Goal: Task Accomplishment & Management: Use online tool/utility

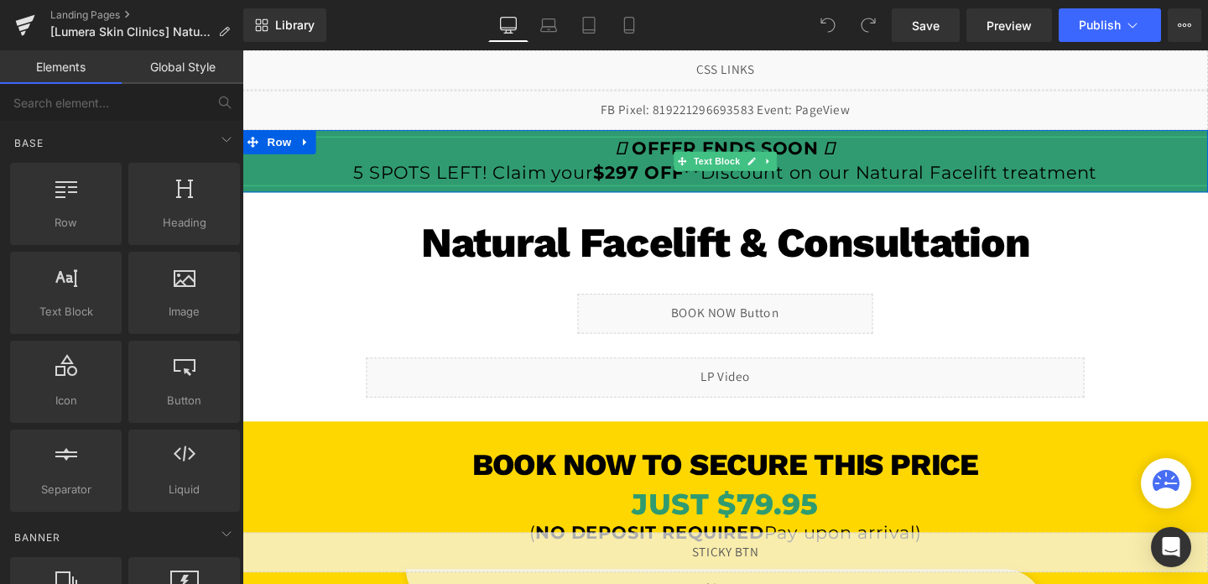
click at [938, 179] on p "OFFER ENDS SOON 5 SPOTS LEFT! Claim your $297 OFF** Discount on our Natural Fac…" at bounding box center [749, 167] width 1015 height 52
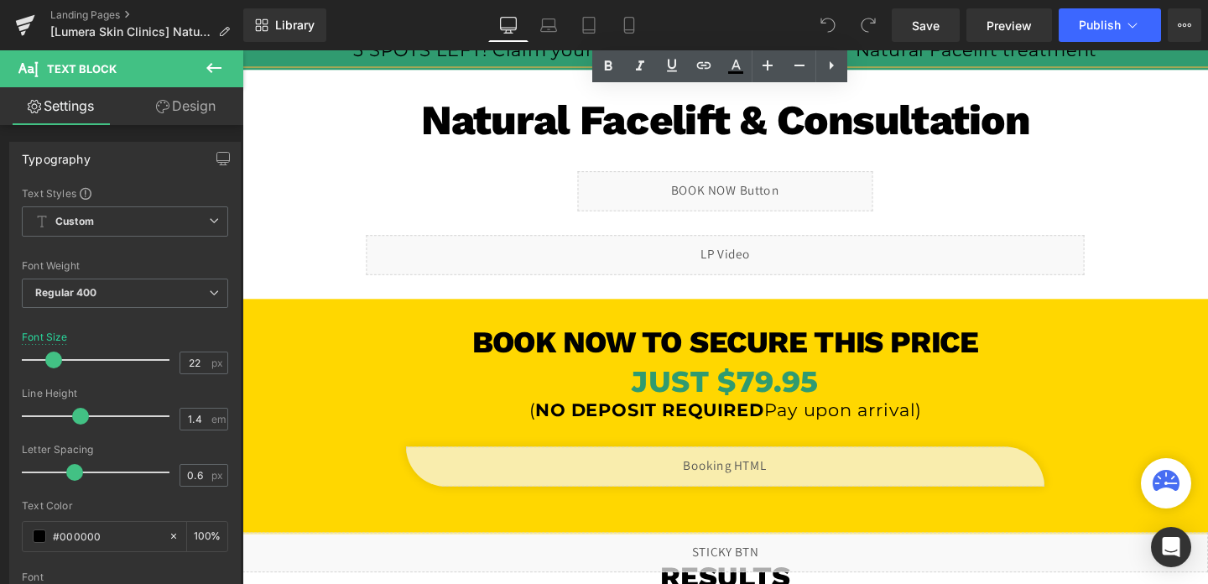
scroll to position [160, 0]
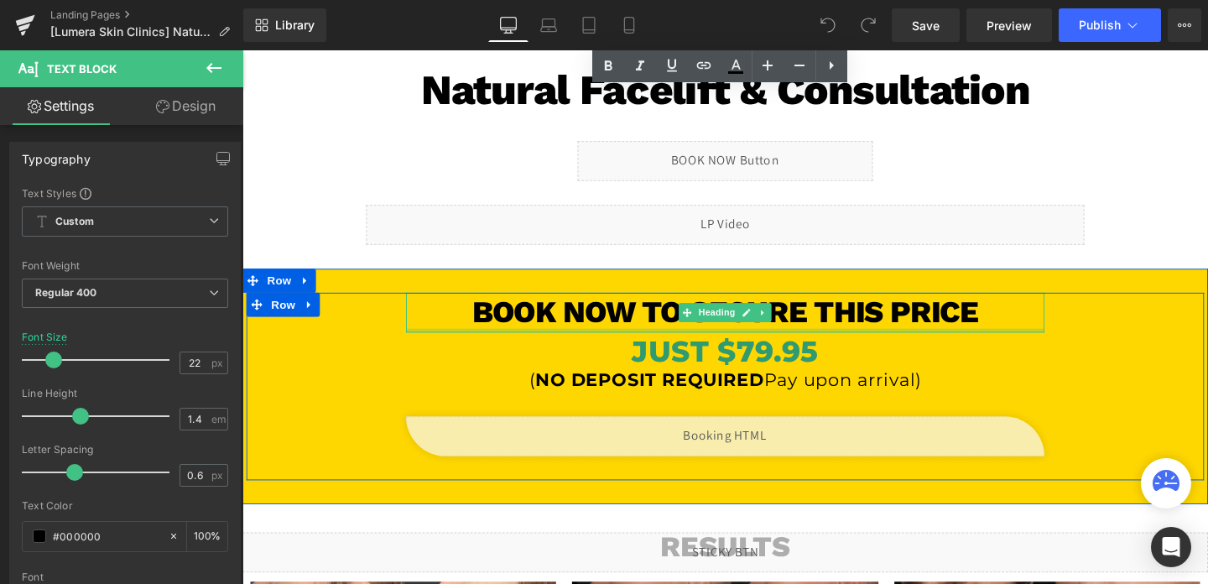
click at [834, 344] on div at bounding box center [749, 345] width 671 height 4
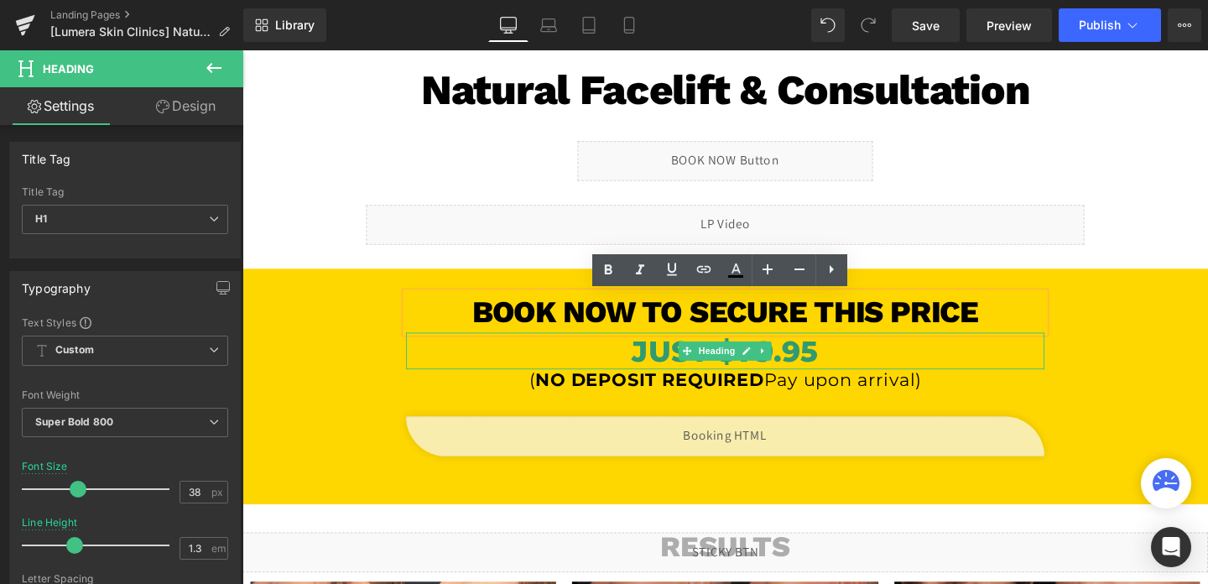
click at [804, 362] on h1 "JUST $79.95" at bounding box center [749, 366] width 671 height 39
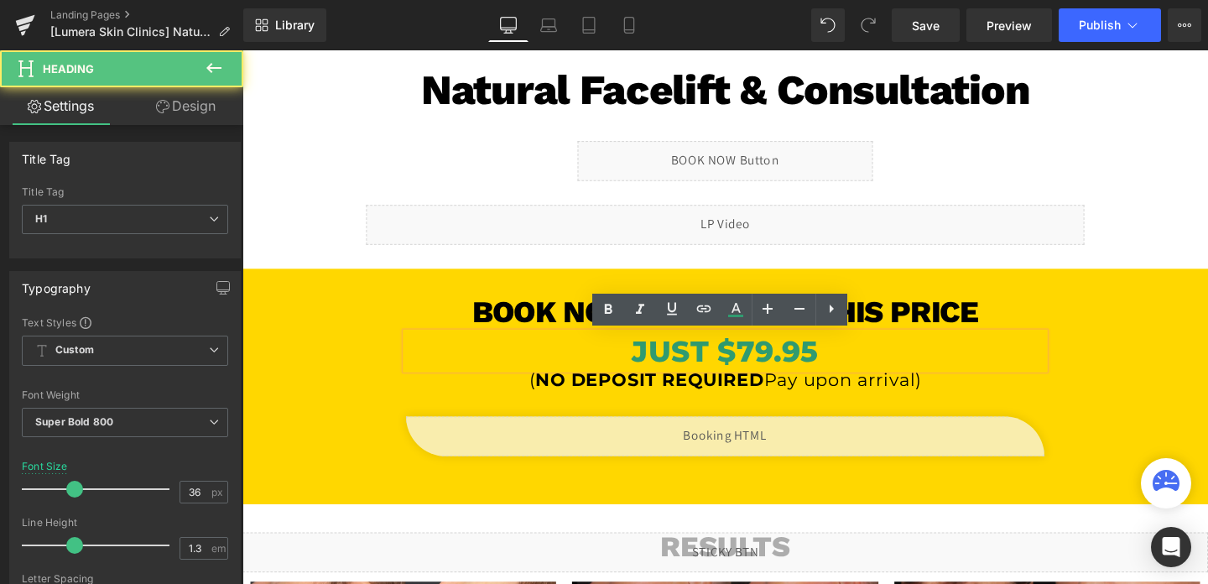
click at [776, 365] on h1 "JUST $79.95" at bounding box center [749, 366] width 671 height 39
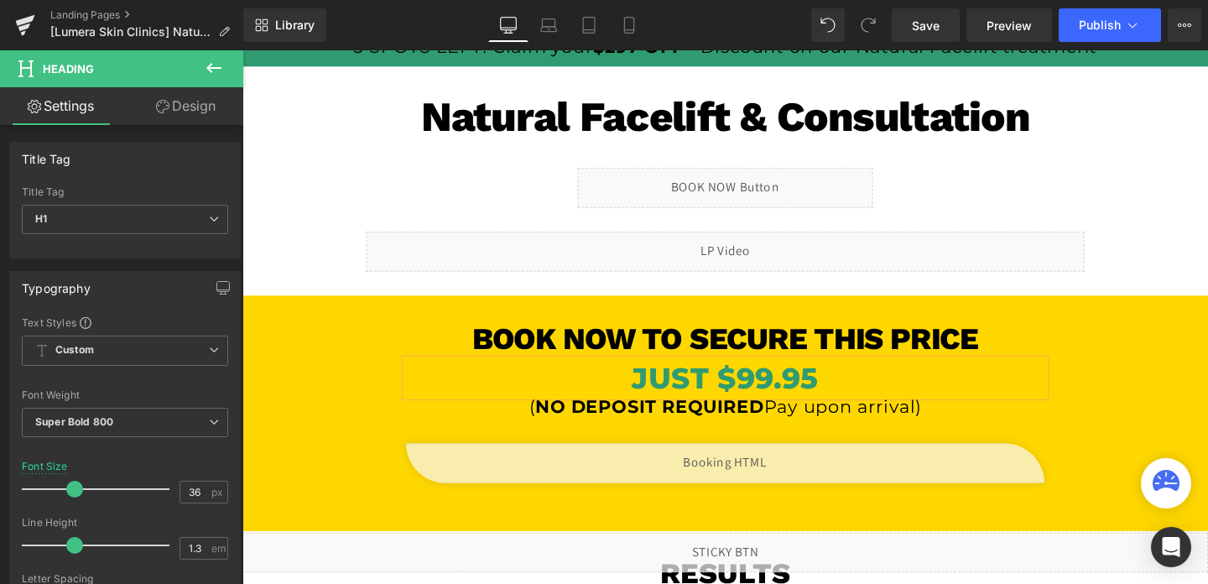
scroll to position [0, 0]
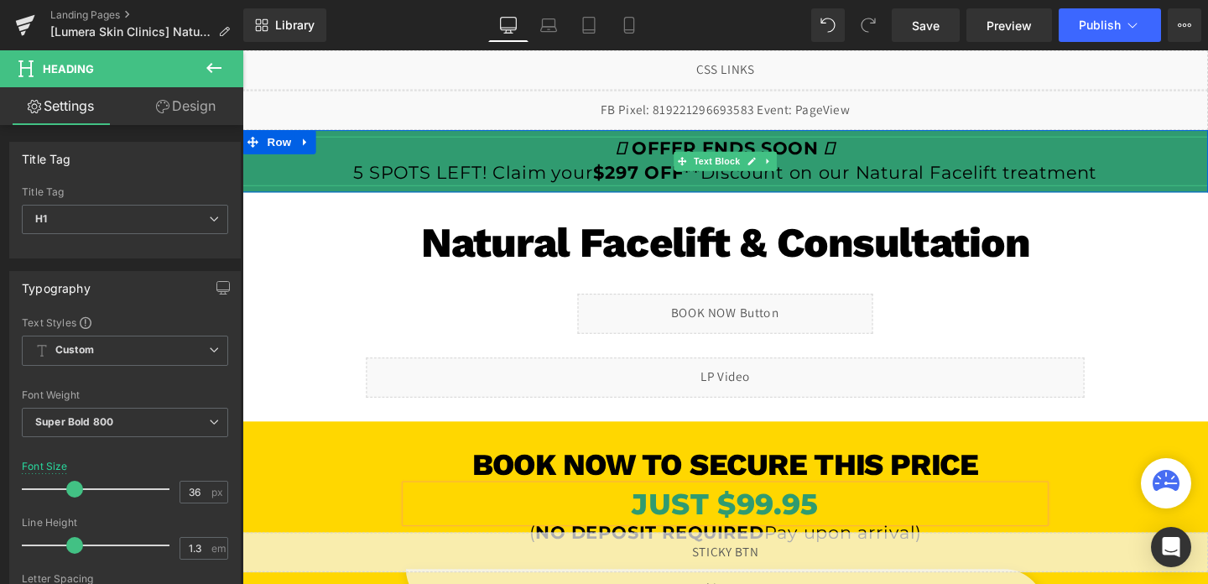
click at [648, 184] on strong "$297 OFF**" at bounding box center [667, 179] width 112 height 23
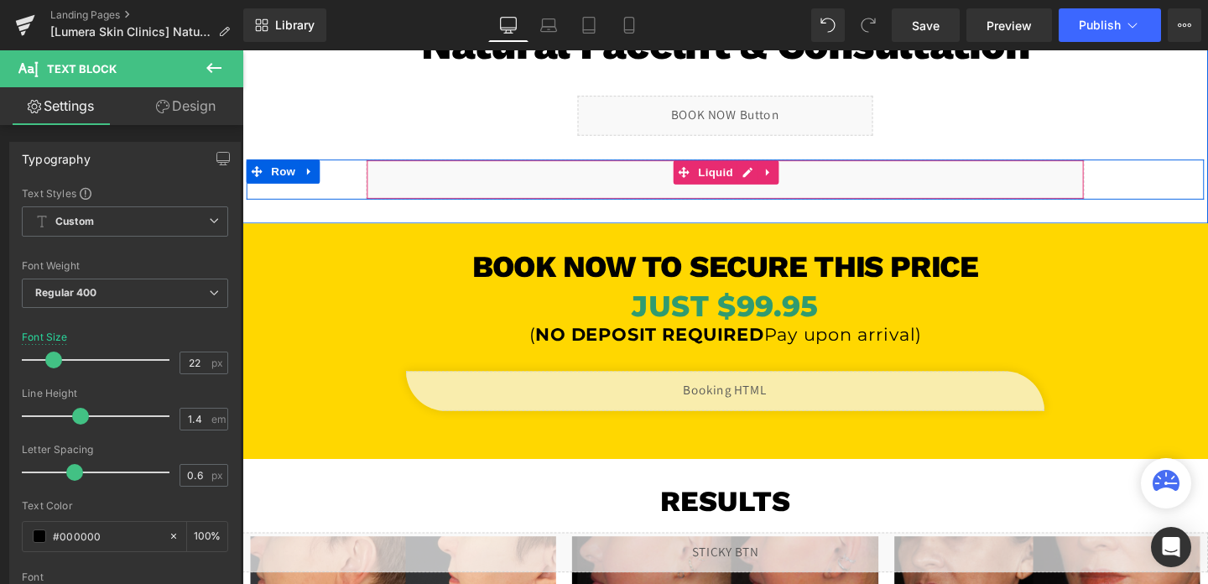
scroll to position [283, 0]
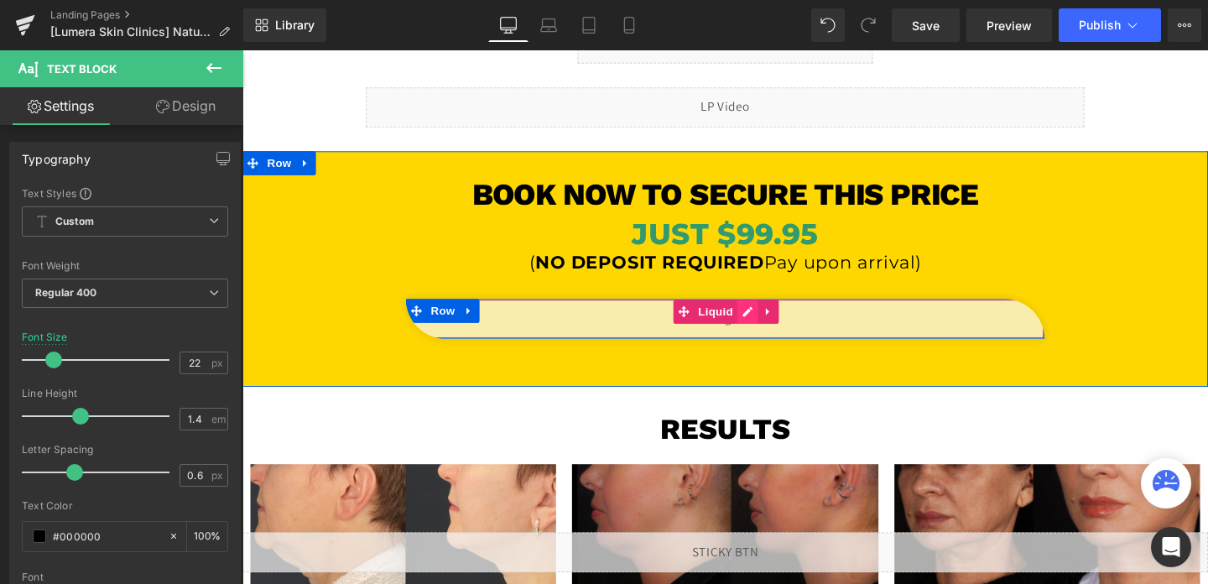
click at [770, 333] on div "Liquid" at bounding box center [749, 333] width 671 height 42
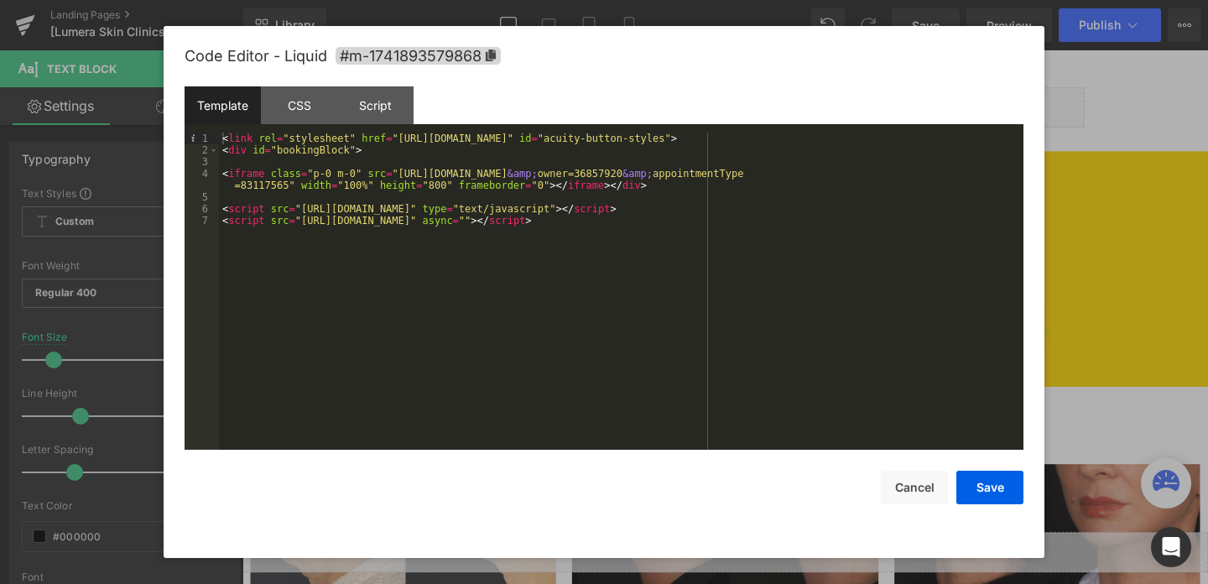
click at [401, 171] on div "< link rel = "stylesheet" href = "[URL][DOMAIN_NAME]" id = "acuity-button-style…" at bounding box center [621, 303] width 804 height 340
drag, startPoint x: 401, startPoint y: 171, endPoint x: 287, endPoint y: 189, distance: 115.4
click at [287, 189] on div "< link rel = "stylesheet" href = "[URL][DOMAIN_NAME]" id = "acuity-button-style…" at bounding box center [621, 303] width 804 height 340
click at [1000, 487] on button "Save" at bounding box center [989, 487] width 67 height 34
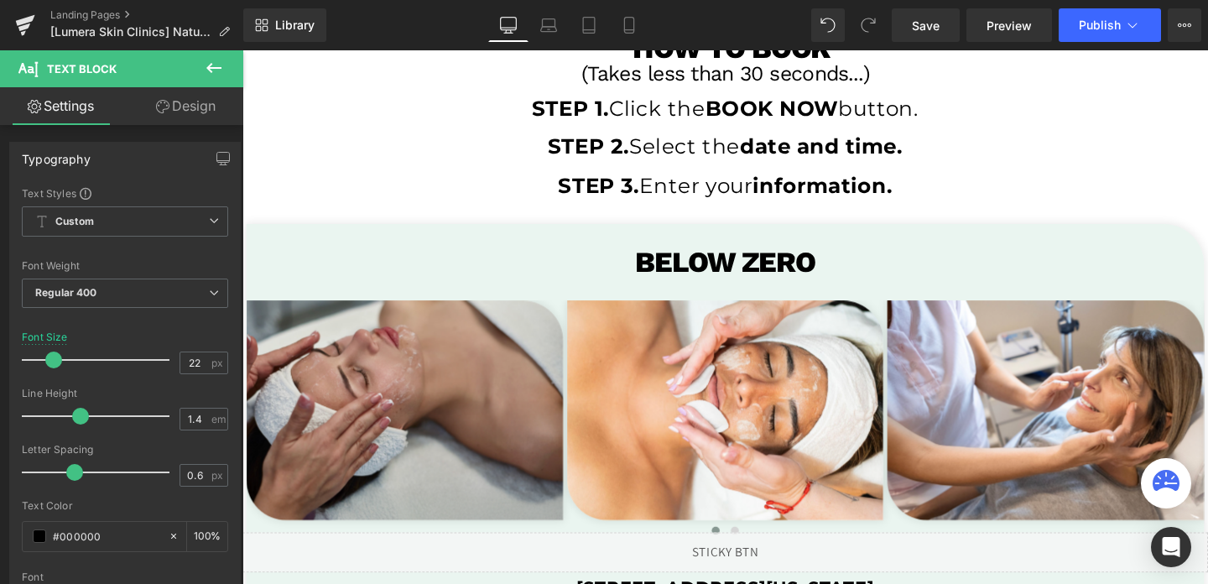
scroll to position [3102, 0]
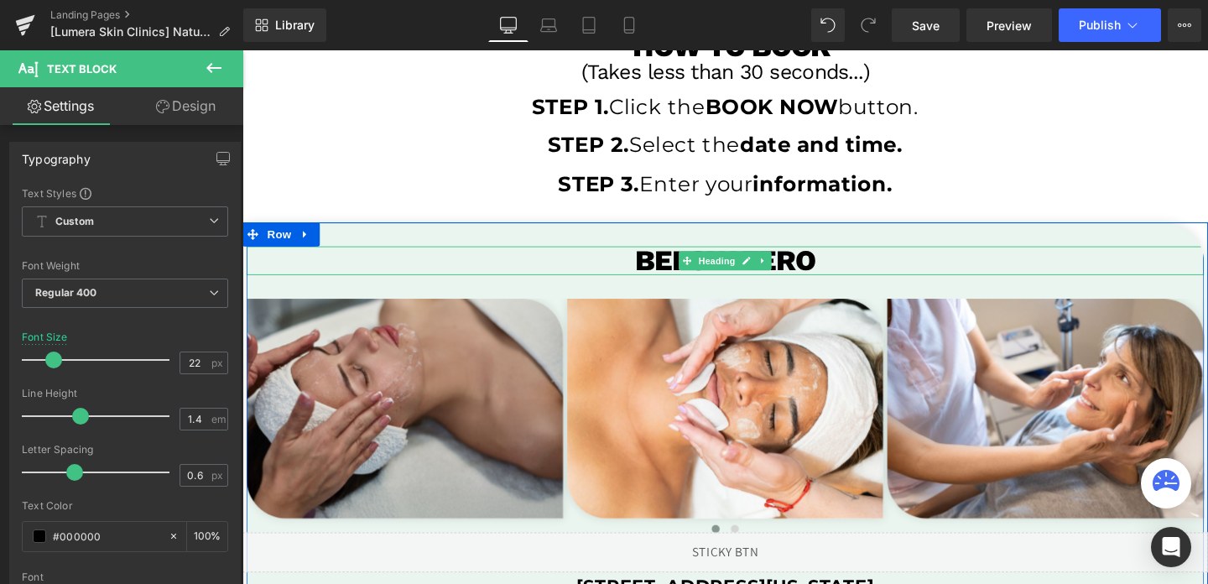
click at [826, 274] on h1 "BeloW ZERO" at bounding box center [750, 272] width 1006 height 30
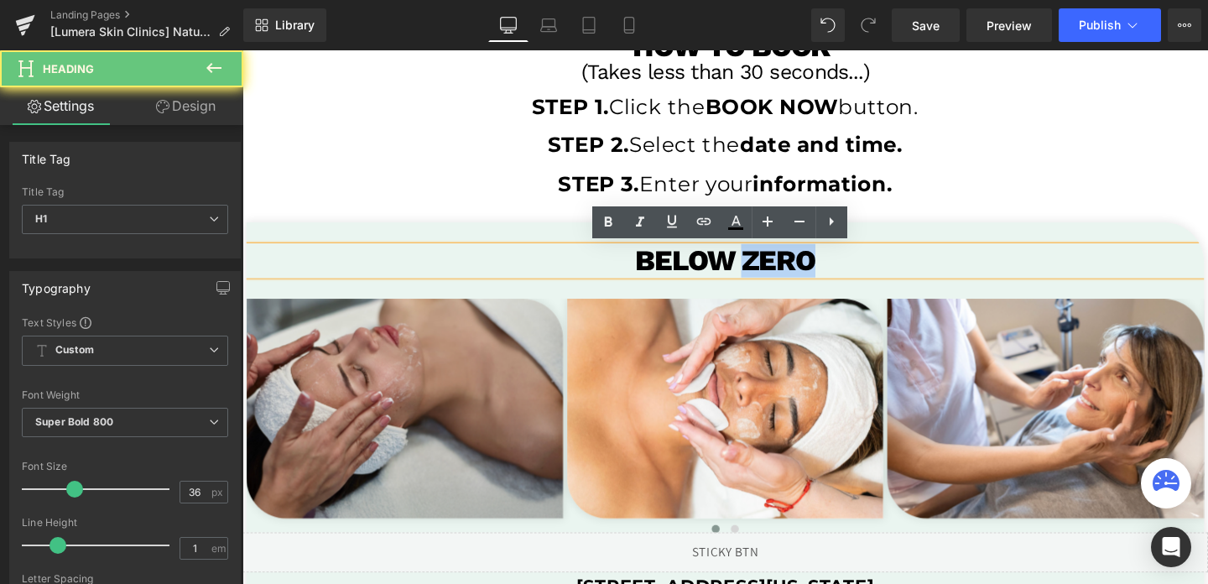
click at [826, 274] on h1 "BeloW ZERO" at bounding box center [750, 272] width 1006 height 30
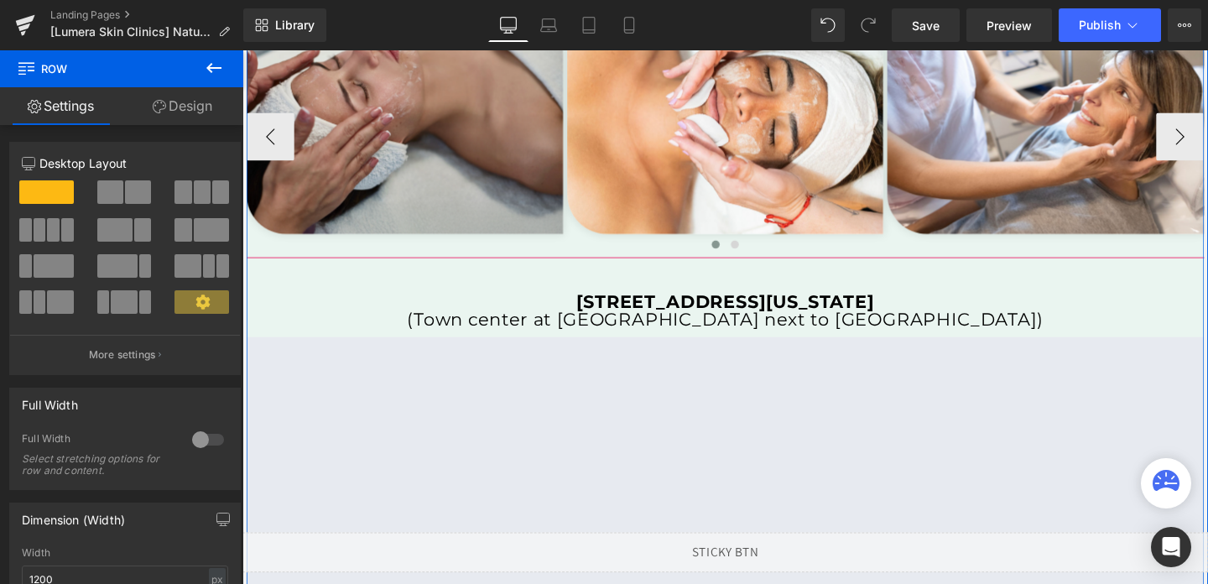
scroll to position [3389, 0]
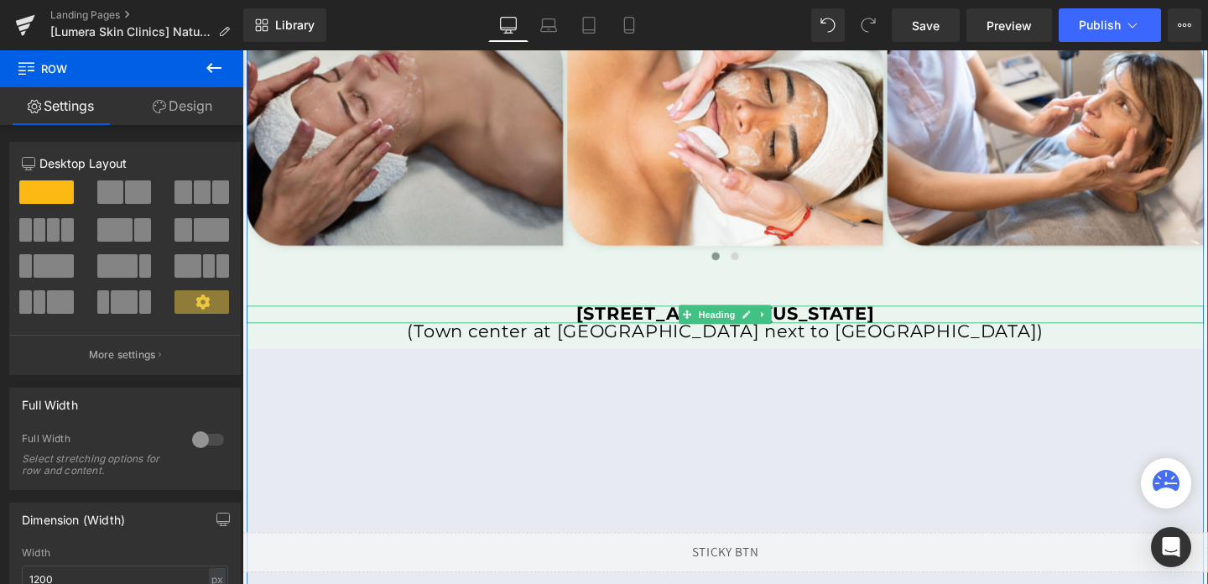
click at [855, 328] on strong "[STREET_ADDRESS][US_STATE]" at bounding box center [750, 327] width 314 height 23
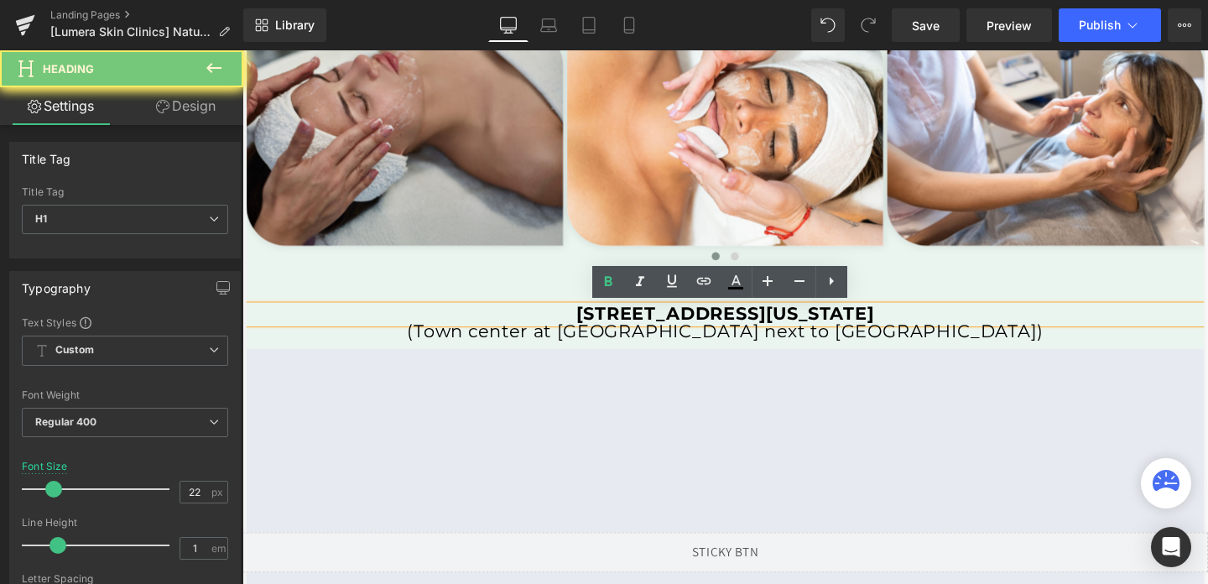
click at [855, 328] on strong "[STREET_ADDRESS][US_STATE]" at bounding box center [750, 327] width 314 height 23
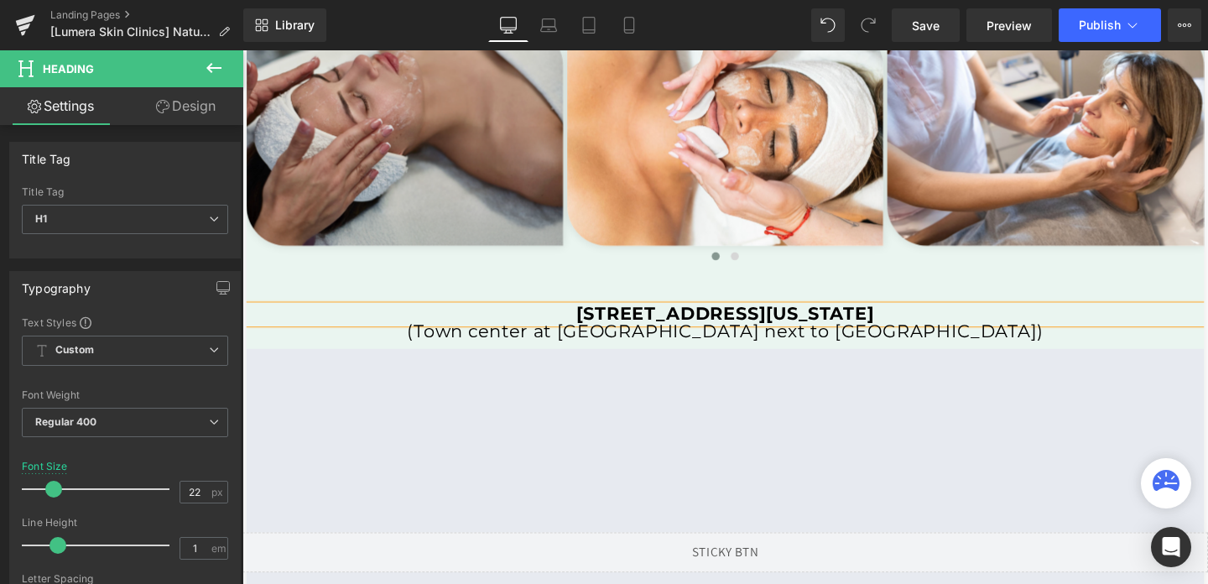
paste div
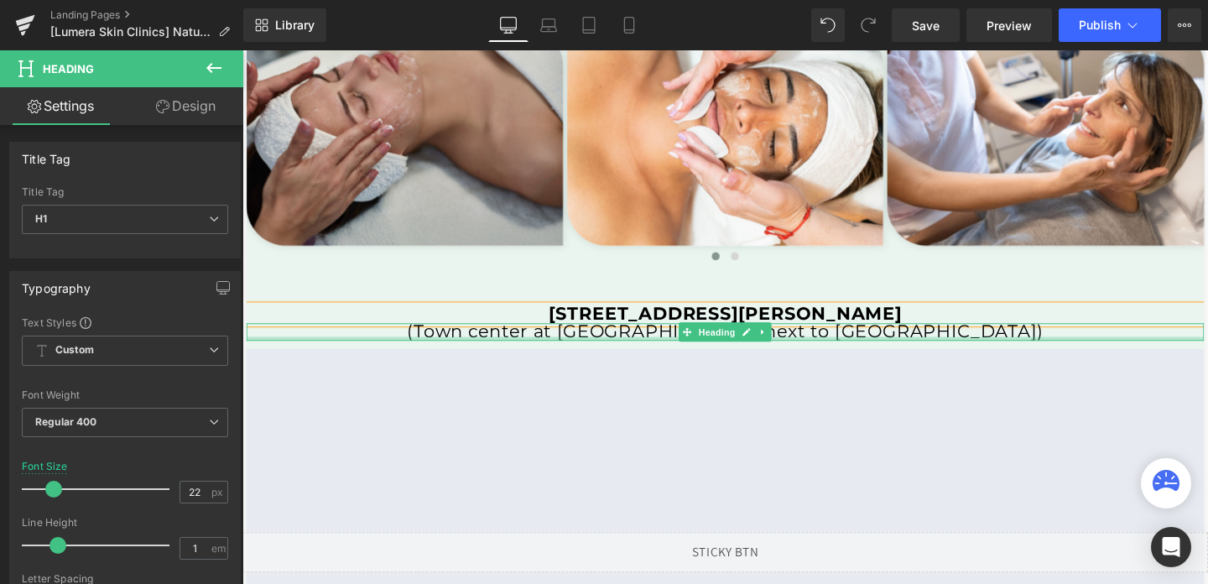
click at [808, 351] on div at bounding box center [750, 353] width 1006 height 4
click at [808, 350] on h1 "(Town center at [GEOGRAPHIC_DATA] next to [GEOGRAPHIC_DATA])" at bounding box center [750, 346] width 1006 height 18
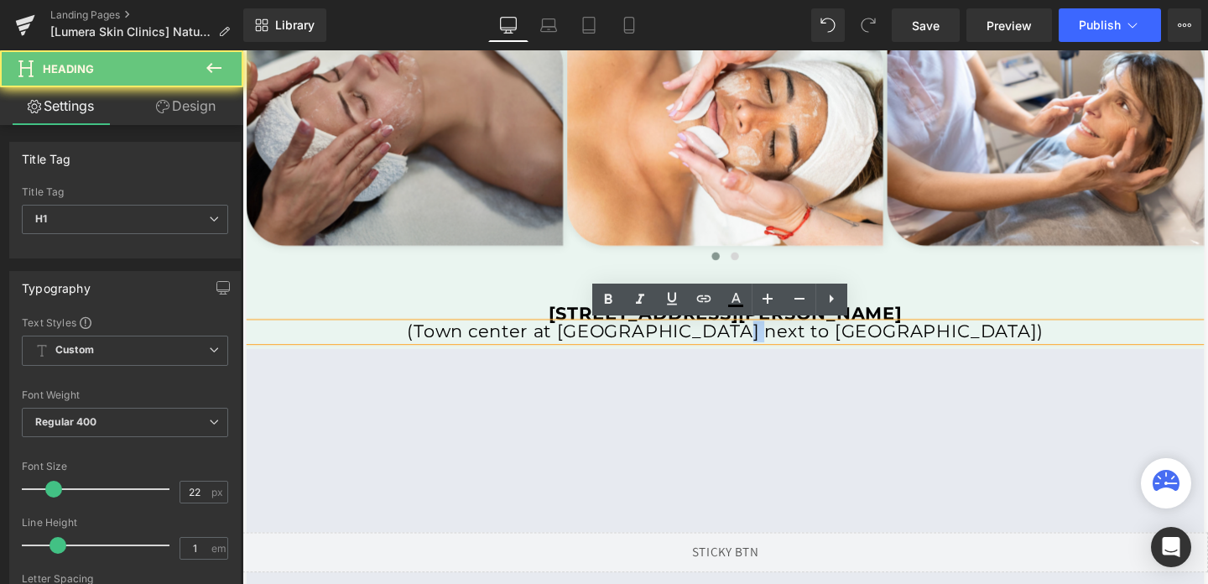
click at [842, 343] on h1 "(Town center at [GEOGRAPHIC_DATA] next to [GEOGRAPHIC_DATA])" at bounding box center [750, 346] width 1006 height 18
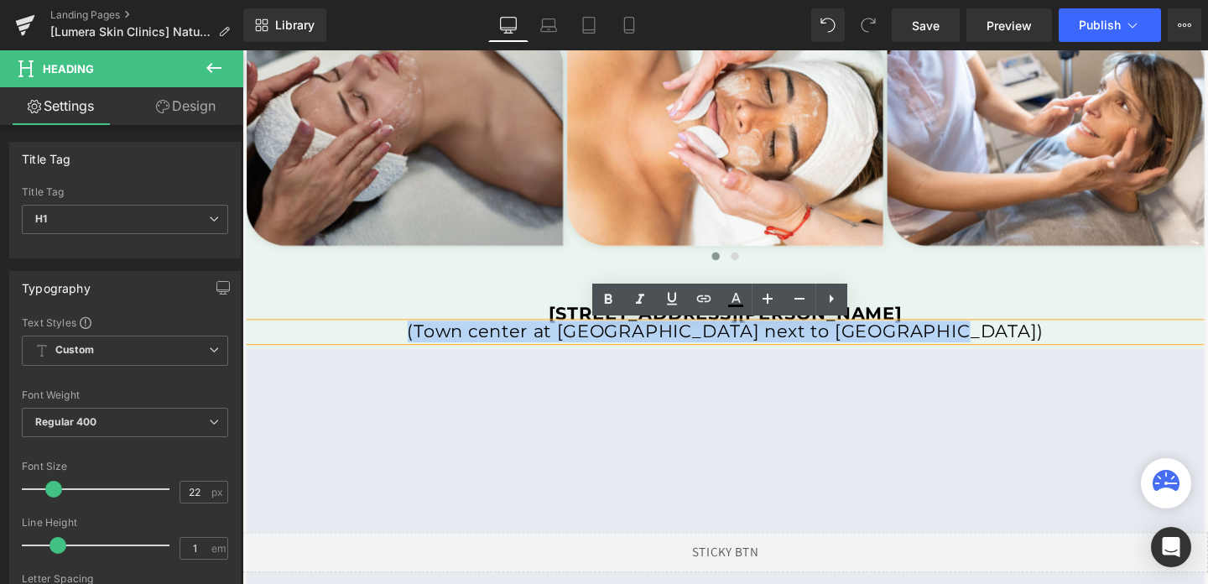
click at [1001, 342] on h1 "(Town center at [GEOGRAPHIC_DATA] next to [GEOGRAPHIC_DATA])" at bounding box center [750, 346] width 1006 height 18
drag, startPoint x: 1001, startPoint y: 342, endPoint x: 499, endPoint y: 340, distance: 502.4
click at [499, 340] on h1 "(Town center at [GEOGRAPHIC_DATA] next to [GEOGRAPHIC_DATA])" at bounding box center [750, 346] width 1006 height 18
paste div
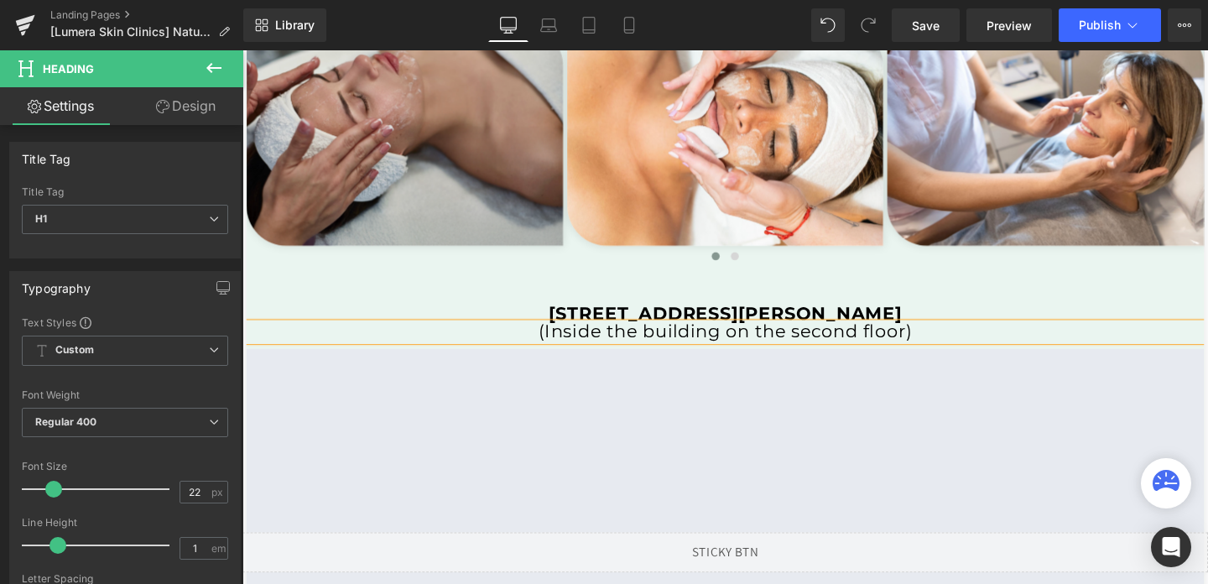
click at [965, 290] on div "LUMERA SKIN CLINICS Heading Image Row Image Row Image Row Image Row ‹ › Carouse…" at bounding box center [750, 335] width 1006 height 730
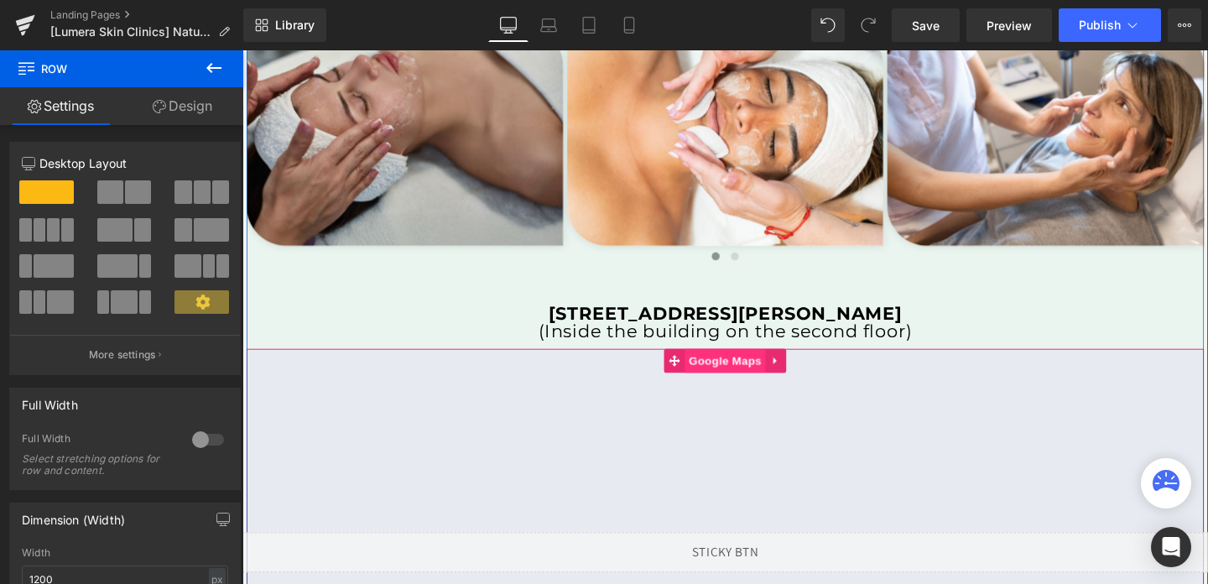
click at [755, 381] on span "Google Maps" at bounding box center [749, 376] width 85 height 25
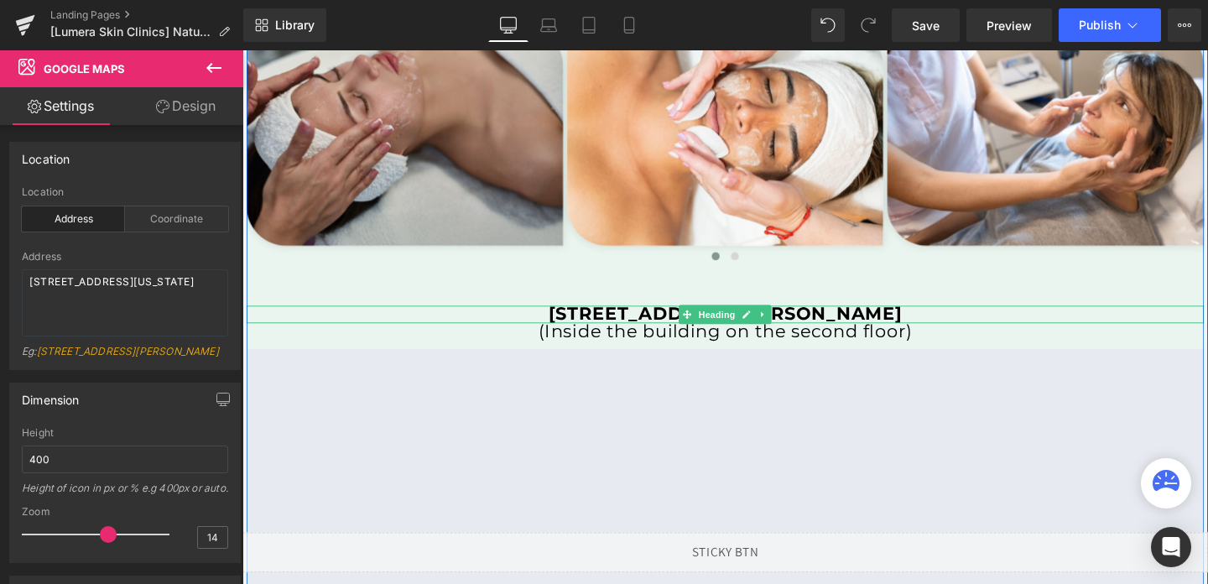
click at [660, 325] on b "[STREET_ADDRESS][PERSON_NAME]" at bounding box center [749, 327] width 371 height 23
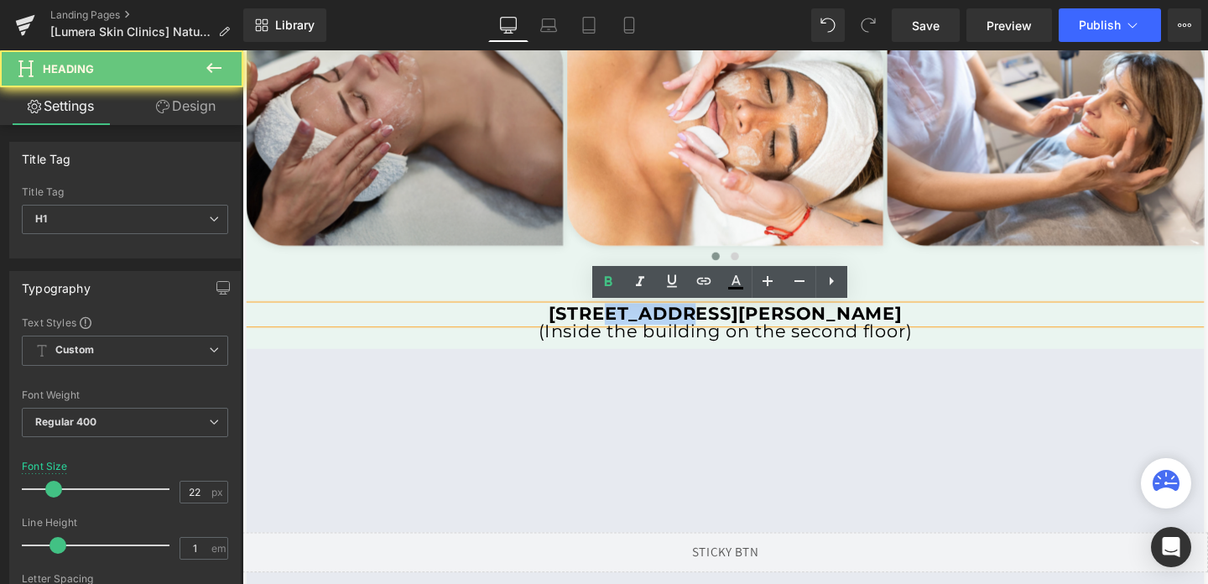
click at [660, 325] on b "[STREET_ADDRESS][PERSON_NAME]" at bounding box center [749, 327] width 371 height 23
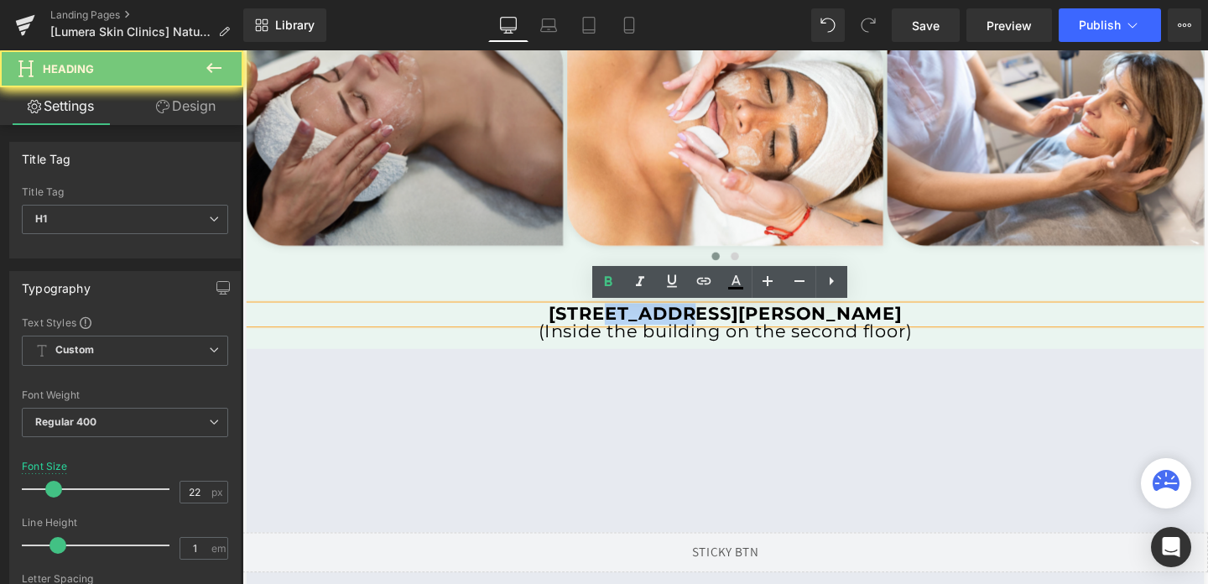
click at [660, 325] on b "[STREET_ADDRESS][PERSON_NAME]" at bounding box center [749, 327] width 371 height 23
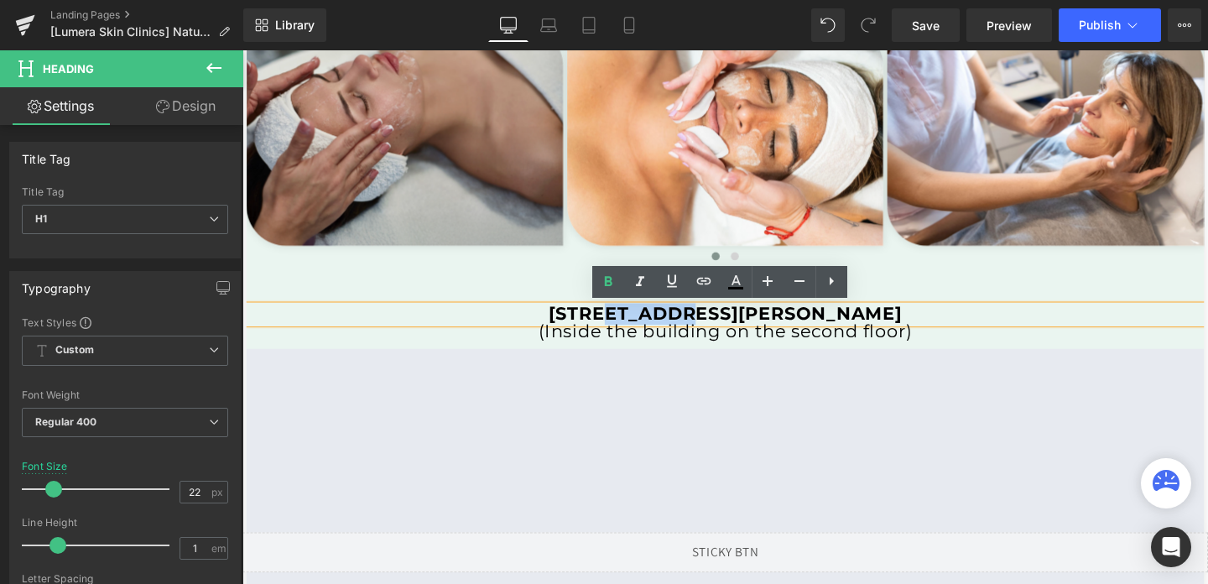
copy b "[STREET_ADDRESS][PERSON_NAME]"
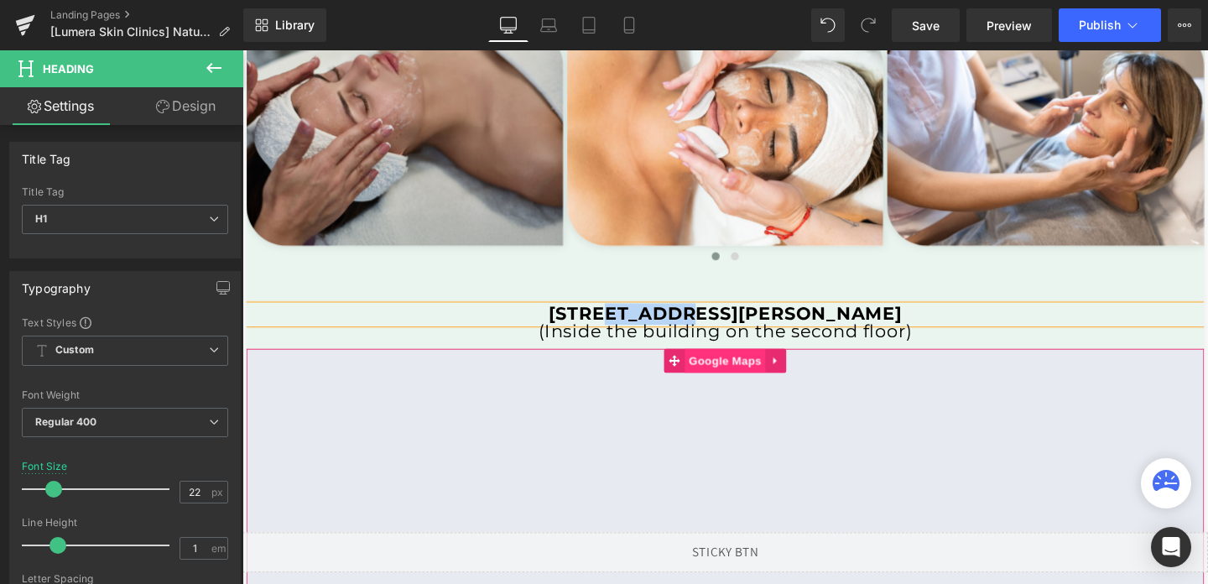
click at [738, 377] on span "Google Maps" at bounding box center [749, 376] width 85 height 25
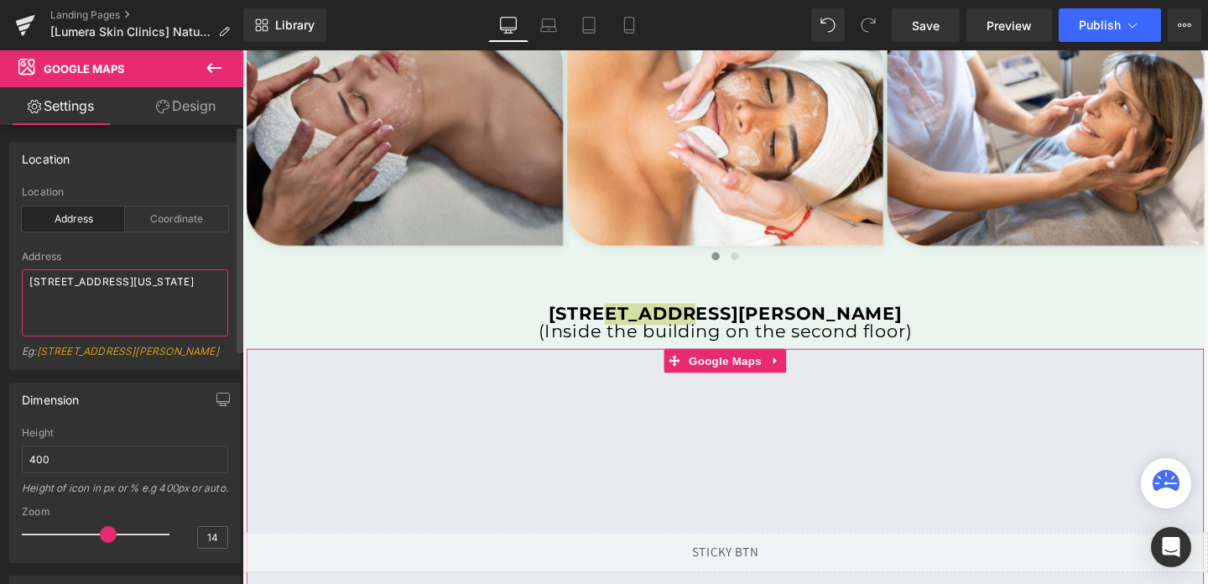
click at [89, 288] on textarea "[STREET_ADDRESS][US_STATE]" at bounding box center [125, 302] width 206 height 67
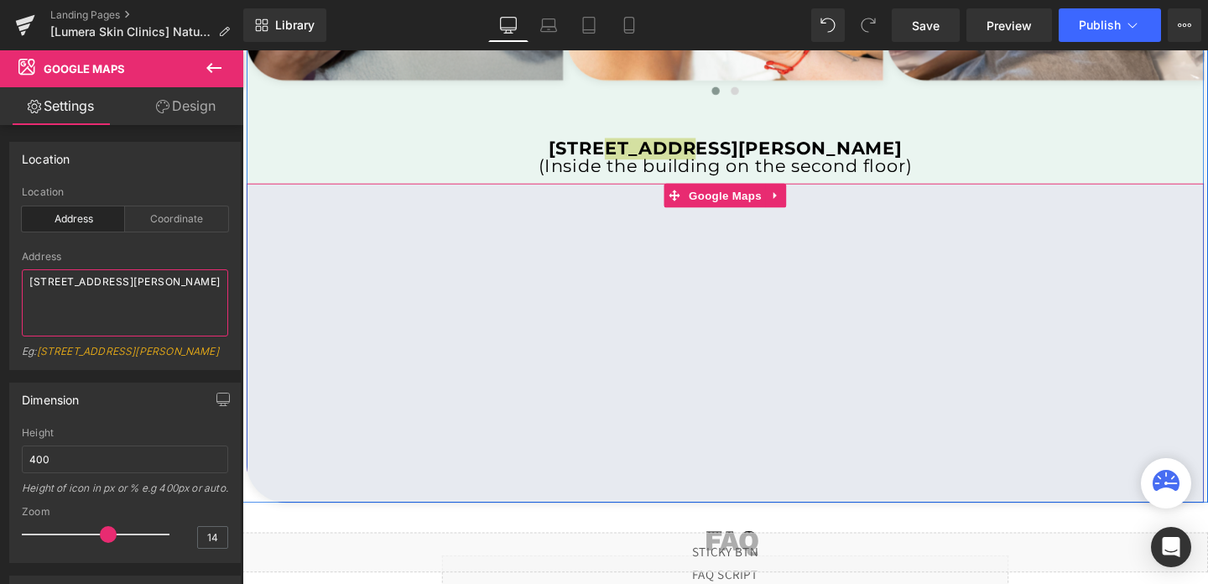
scroll to position [3625, 0]
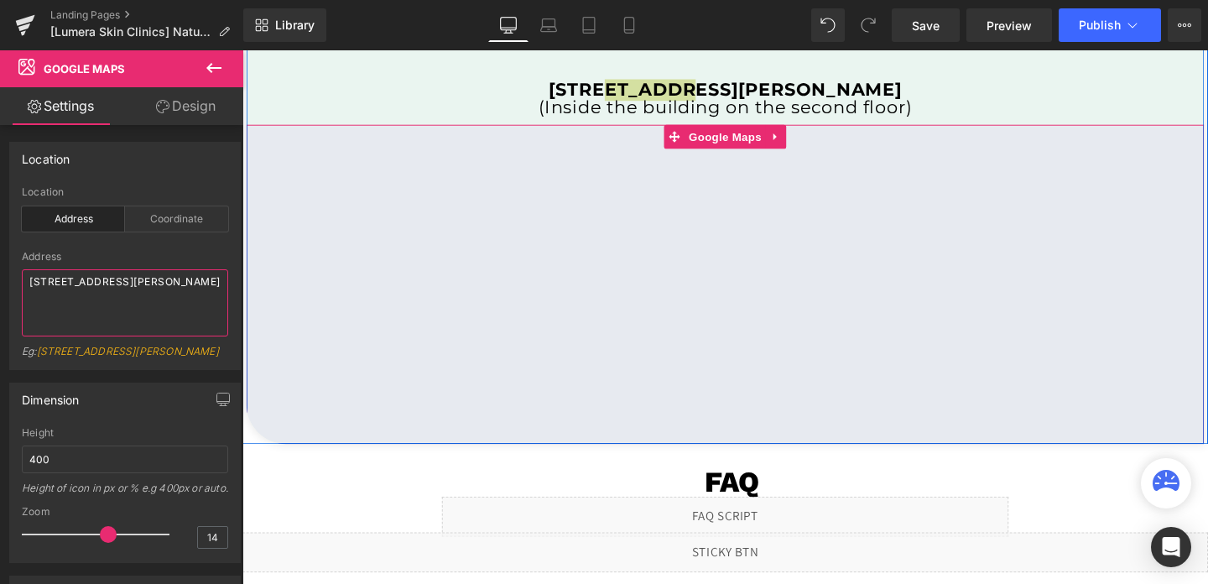
type textarea "[STREET_ADDRESS][PERSON_NAME]"
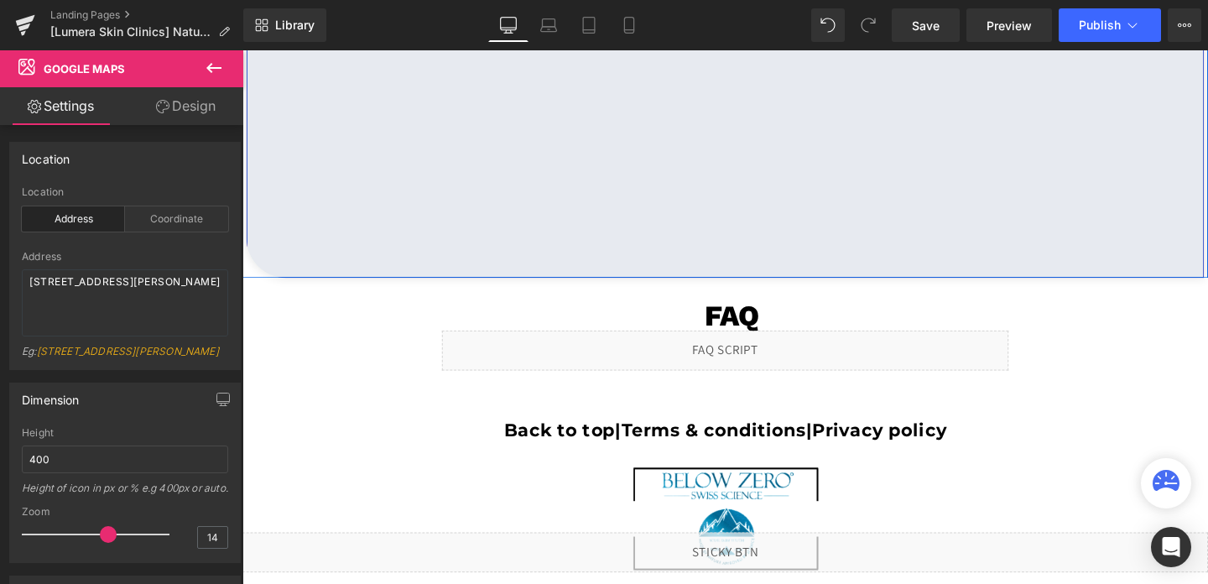
scroll to position [3809, 0]
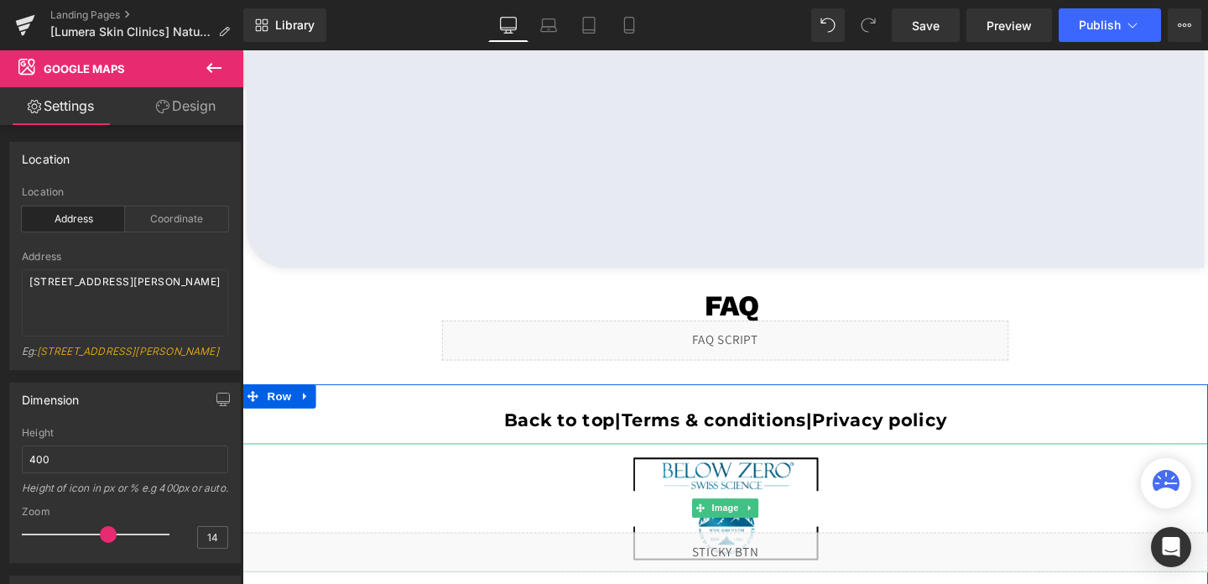
click at [777, 483] on img at bounding box center [749, 531] width 203 height 135
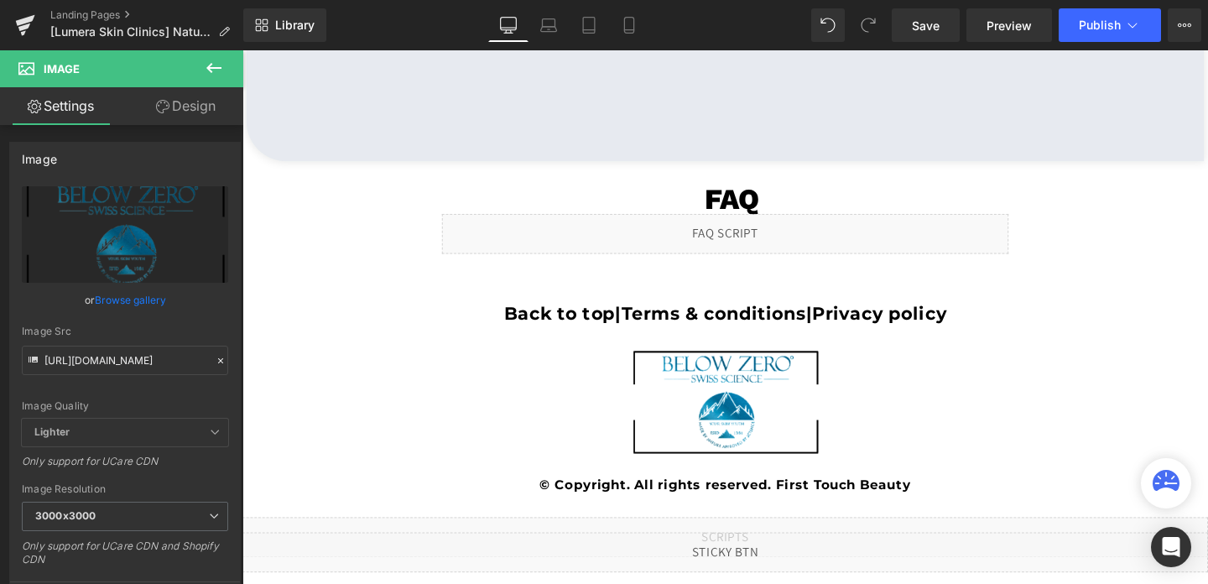
scroll to position [3970, 0]
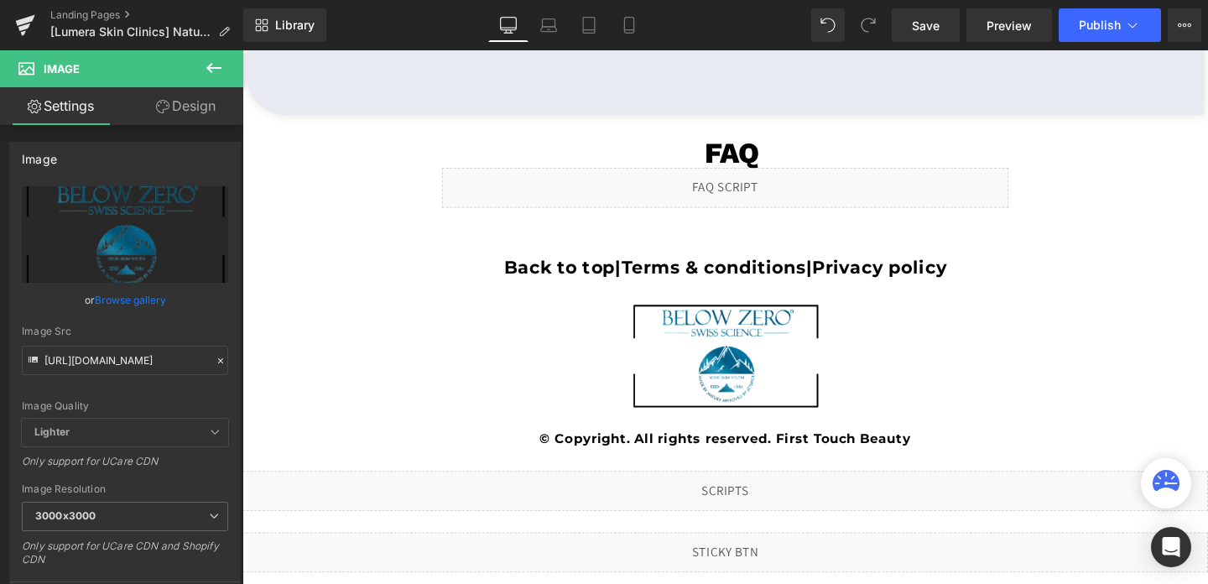
click at [777, 361] on div "Image" at bounding box center [749, 370] width 1015 height 135
click at [123, 351] on input "[URL][DOMAIN_NAME]" at bounding box center [125, 360] width 206 height 29
paste input "58/1601/0010/files/LumeraLogo.png?v=1757780064"
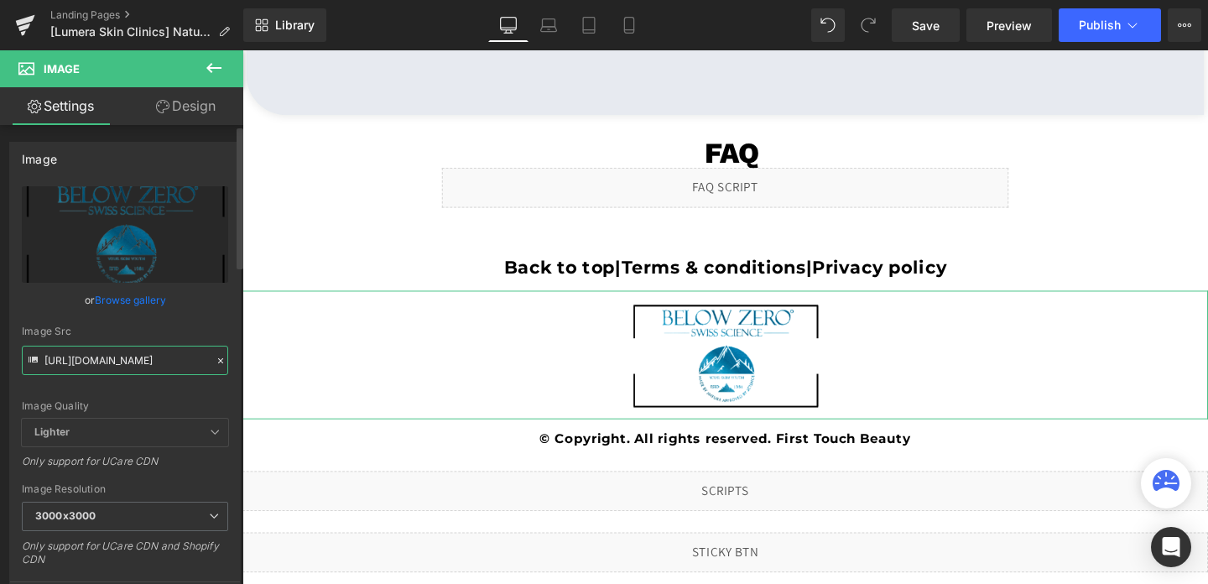
type input "[URL][DOMAIN_NAME]"
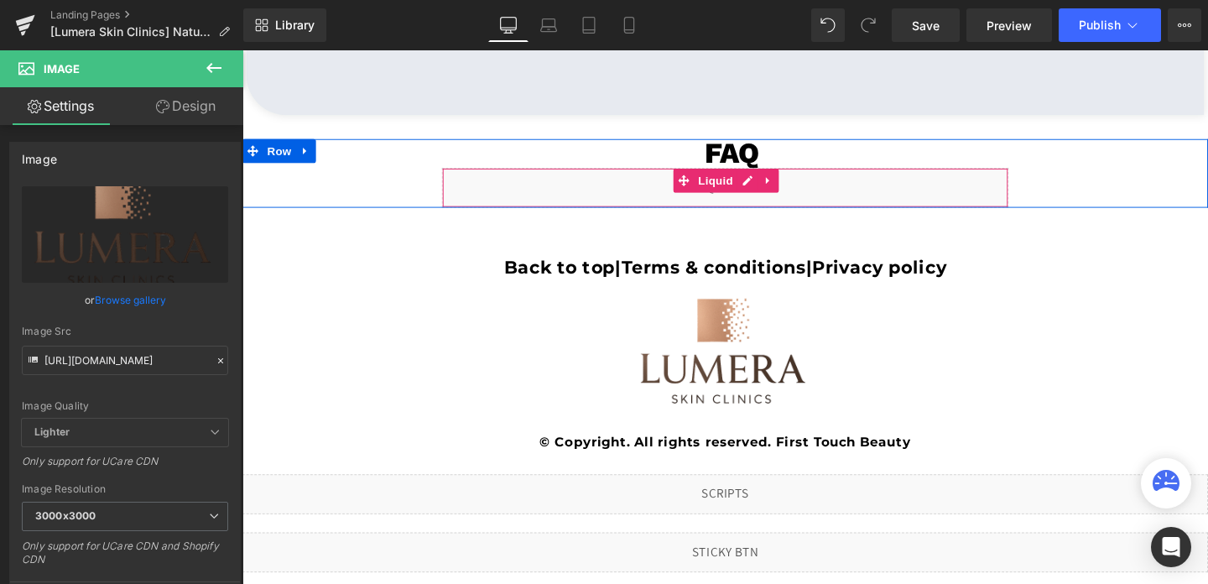
click at [738, 205] on div "Liquid" at bounding box center [749, 195] width 595 height 42
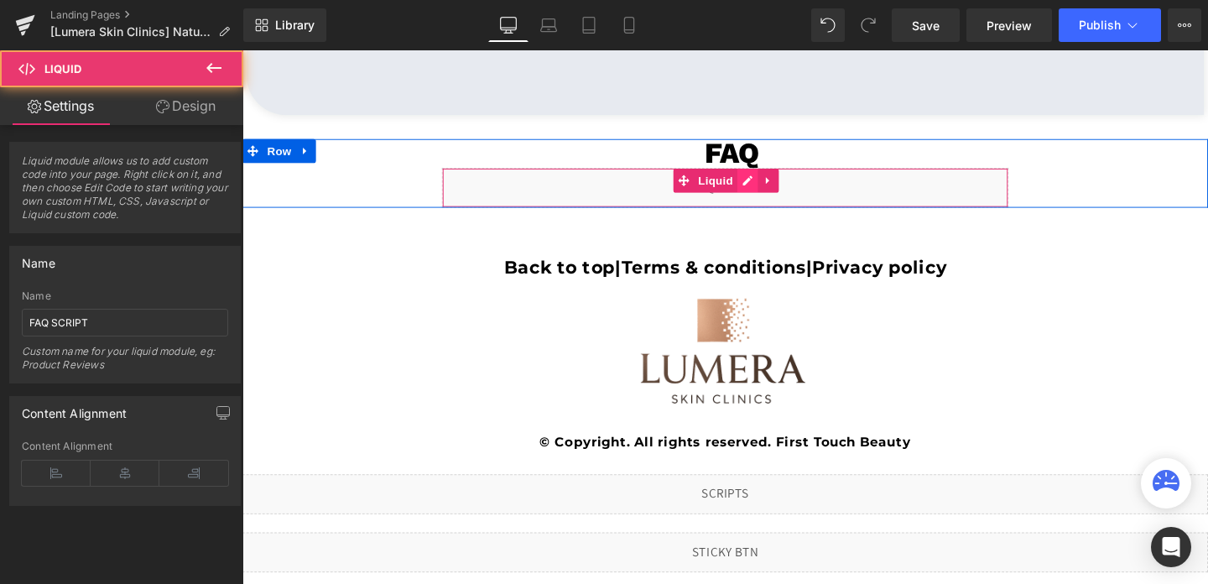
click at [774, 178] on div "Liquid" at bounding box center [749, 195] width 595 height 42
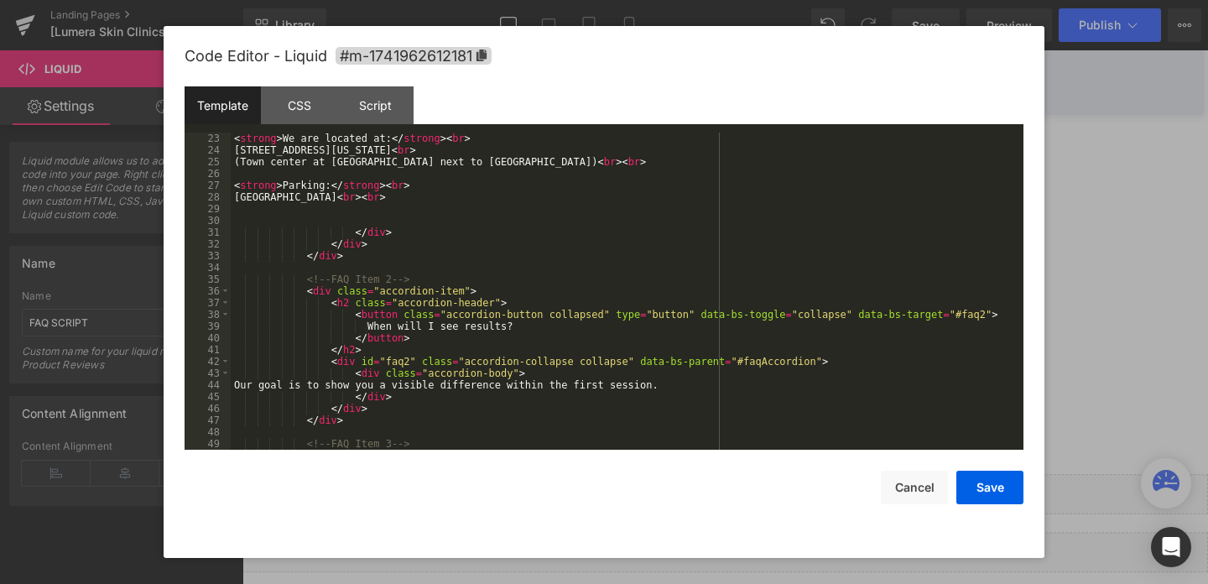
scroll to position [273, 0]
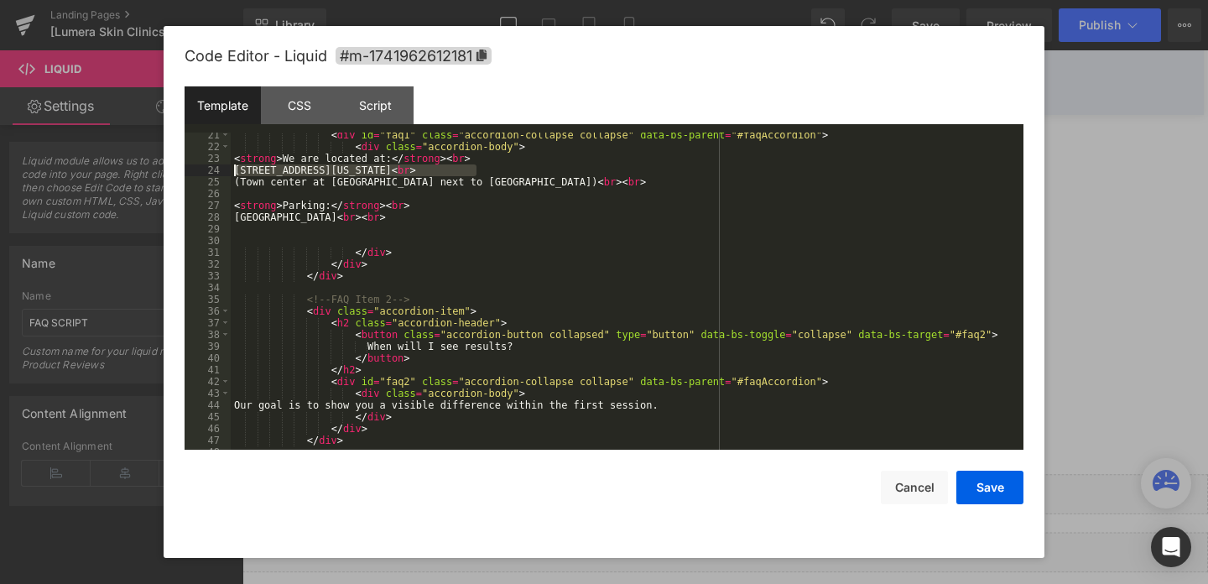
drag, startPoint x: 475, startPoint y: 171, endPoint x: 228, endPoint y: 175, distance: 246.6
click at [228, 175] on pre "21 22 23 24 25 26 27 28 29 30 31 32 33 34 35 36 37 38 39 40 41 42 43 44 45 46 4…" at bounding box center [604, 291] width 839 height 317
drag, startPoint x: 547, startPoint y: 181, endPoint x: 242, endPoint y: 184, distance: 305.3
click at [242, 184] on div "< div id = "faq1" class = "accordion-collapse collapse" data-bs-parent = "#faqA…" at bounding box center [624, 299] width 786 height 340
drag, startPoint x: 386, startPoint y: 216, endPoint x: 223, endPoint y: 219, distance: 162.7
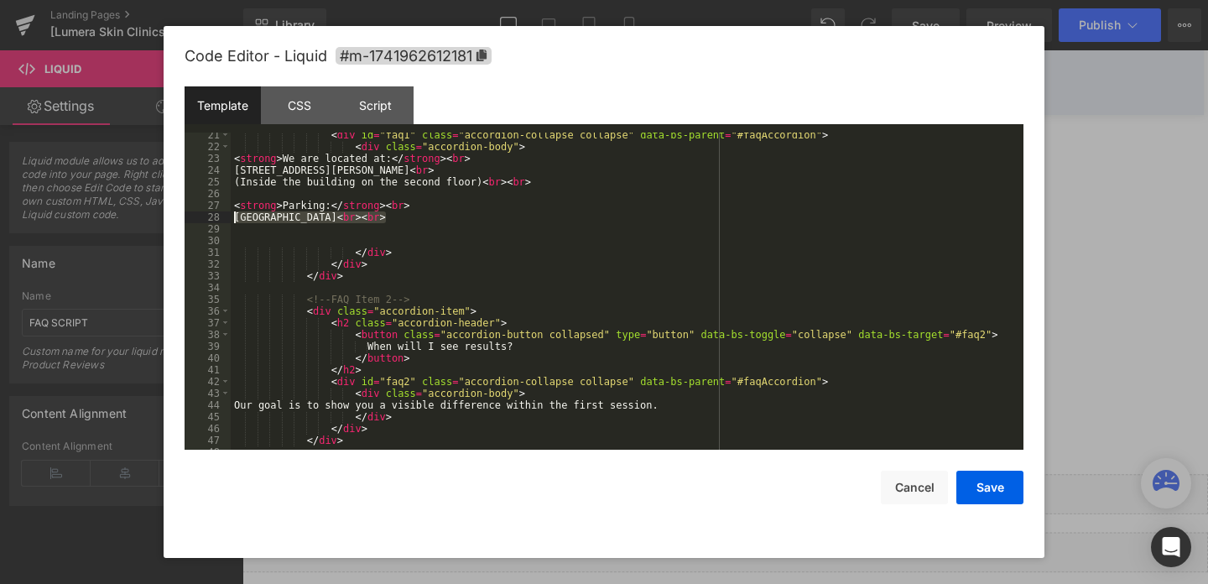
click at [223, 219] on pre "21 22 23 24 25 26 27 28 29 30 31 32 33 34 35 36 37 38 39 40 41 42 43 44 45 46 4…" at bounding box center [604, 291] width 839 height 317
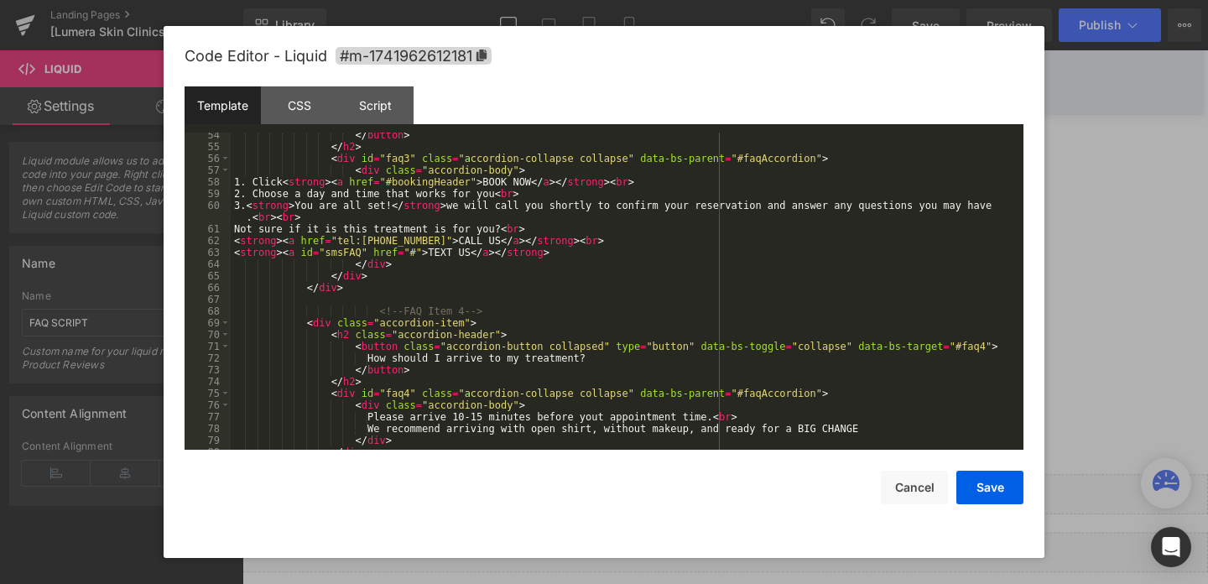
scroll to position [661, 0]
drag, startPoint x: 420, startPoint y: 238, endPoint x: 362, endPoint y: 237, distance: 57.9
click at [362, 237] on div "</ button > </ h2 > < div id = "faq3" class = "accordion-collapse collapse" dat…" at bounding box center [624, 299] width 786 height 340
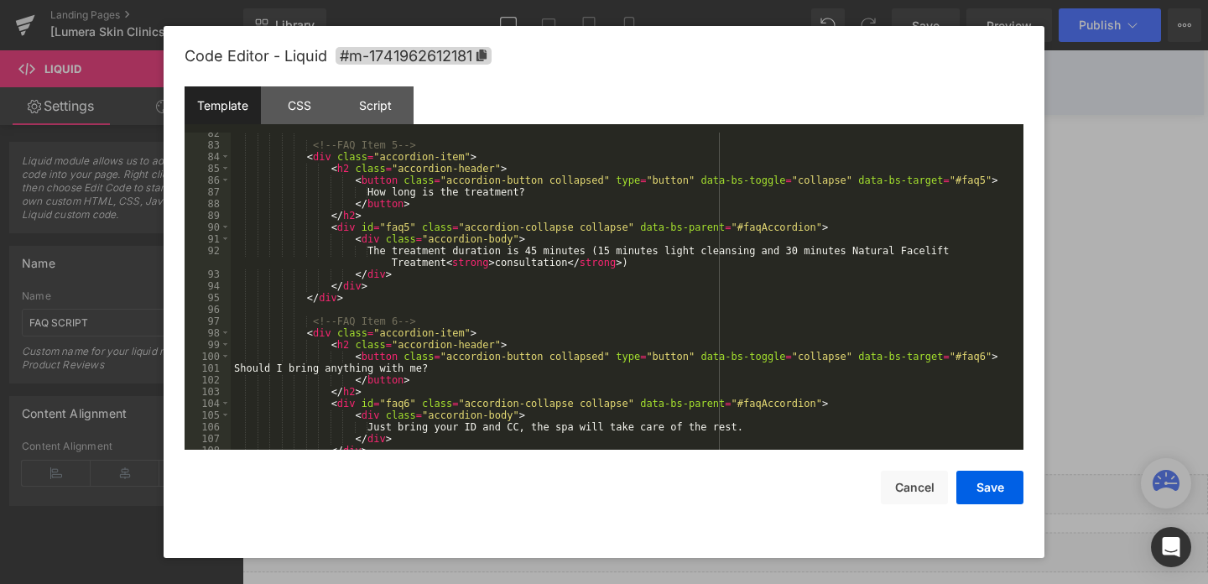
scroll to position [1005, 0]
click at [551, 244] on div "<!-- FAQ Item 5 --> < div class = "accordion-item" > < h2 class = "accordion-he…" at bounding box center [624, 296] width 786 height 340
click at [544, 251] on div "<!-- FAQ Item 5 --> < div class = "accordion-item" > < h2 class = "accordion-he…" at bounding box center [624, 296] width 786 height 340
drag, startPoint x: 706, startPoint y: 248, endPoint x: 678, endPoint y: 248, distance: 28.5
click at [678, 248] on div "<!-- FAQ Item 5 --> < div class = "accordion-item" > < h2 class = "accordion-he…" at bounding box center [624, 296] width 786 height 340
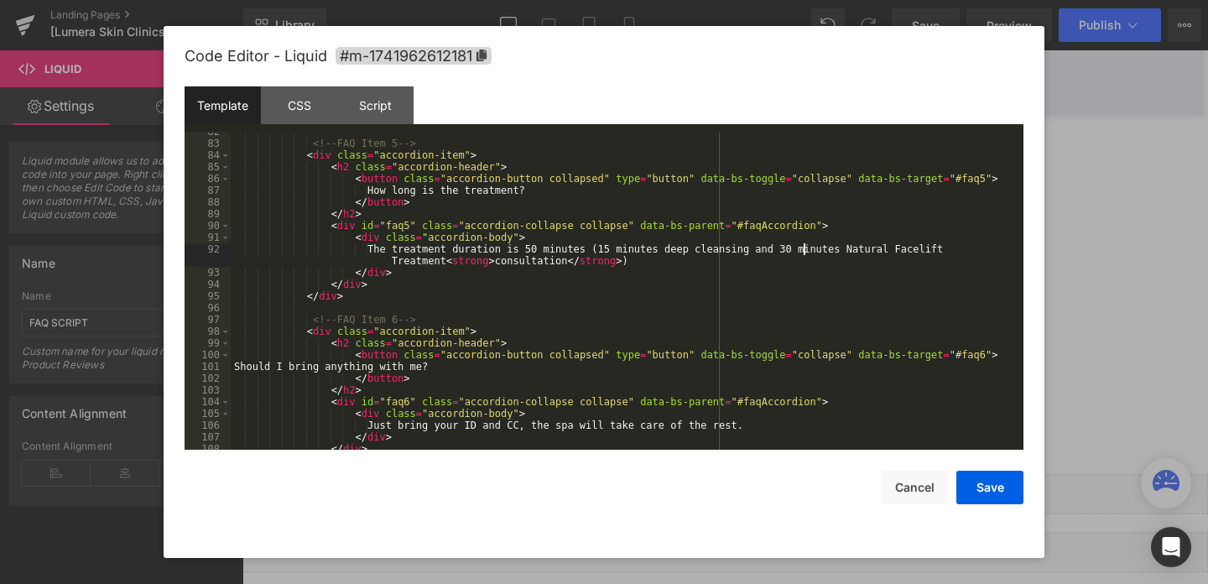
click at [805, 249] on div "<!-- FAQ Item 5 --> < div class = "accordion-item" > < h2 class = "accordion-he…" at bounding box center [624, 296] width 786 height 340
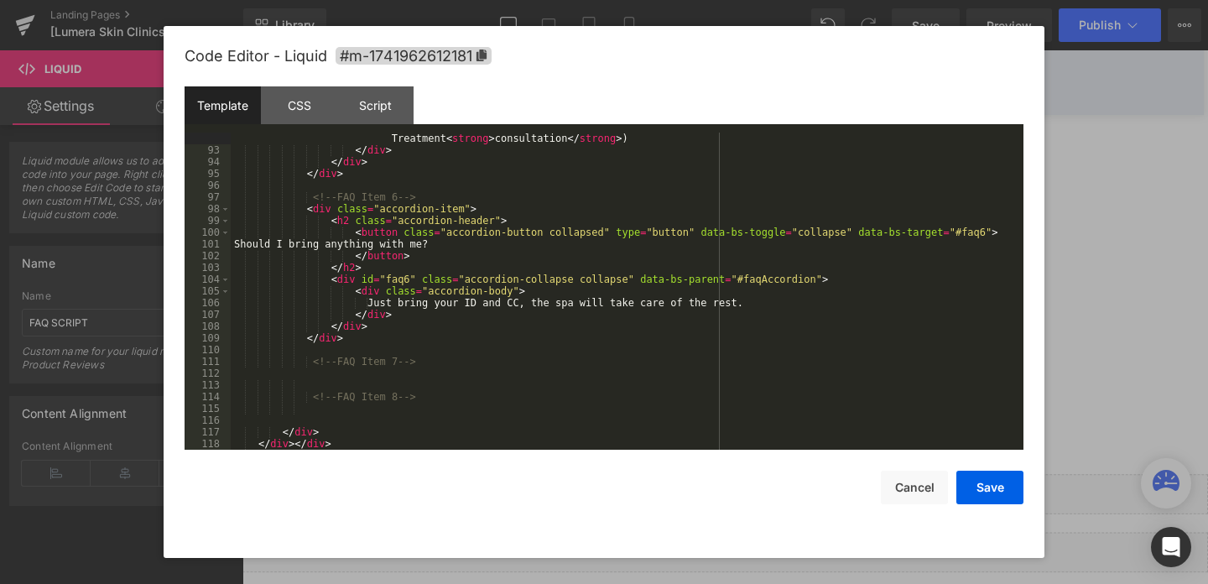
scroll to position [1127, 0]
click at [992, 481] on button "Save" at bounding box center [989, 487] width 67 height 34
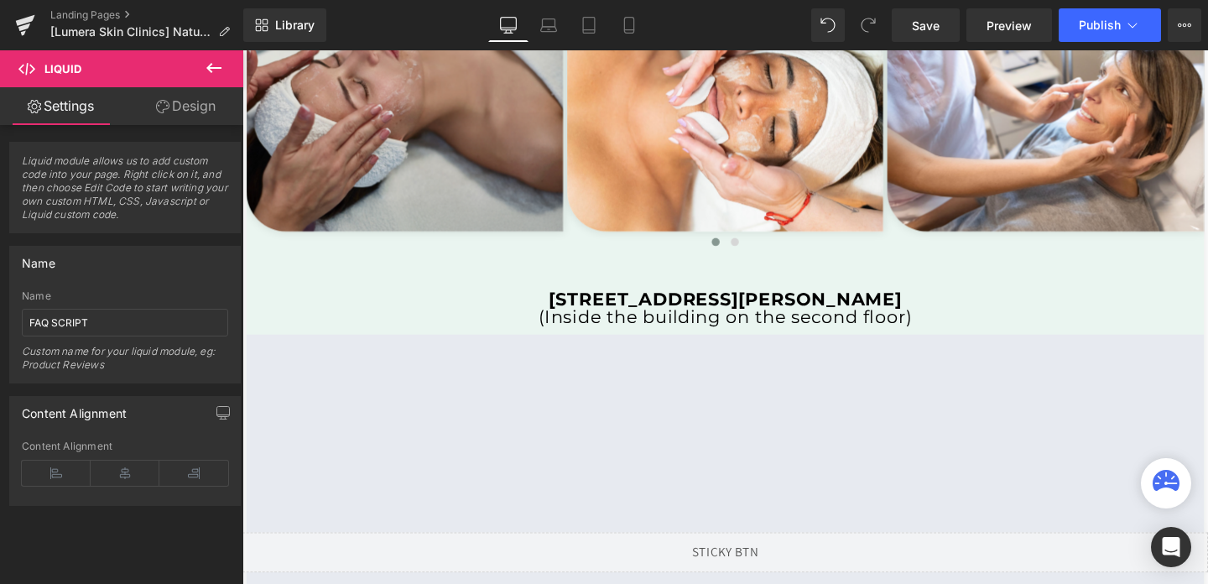
scroll to position [3413, 0]
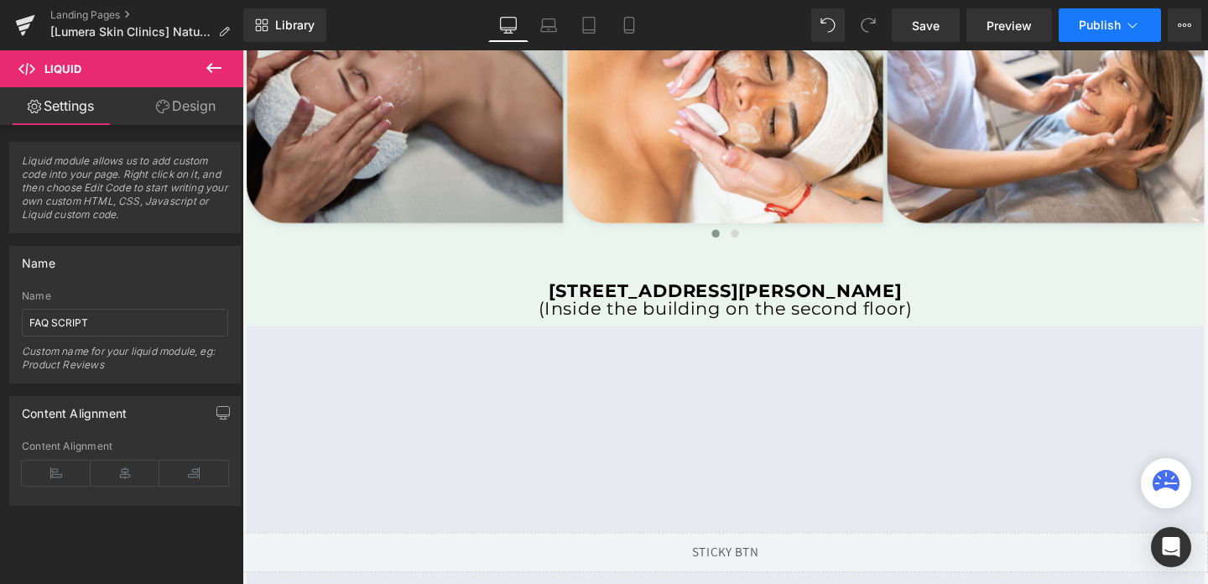
click at [1097, 26] on span "Publish" at bounding box center [1100, 24] width 42 height 13
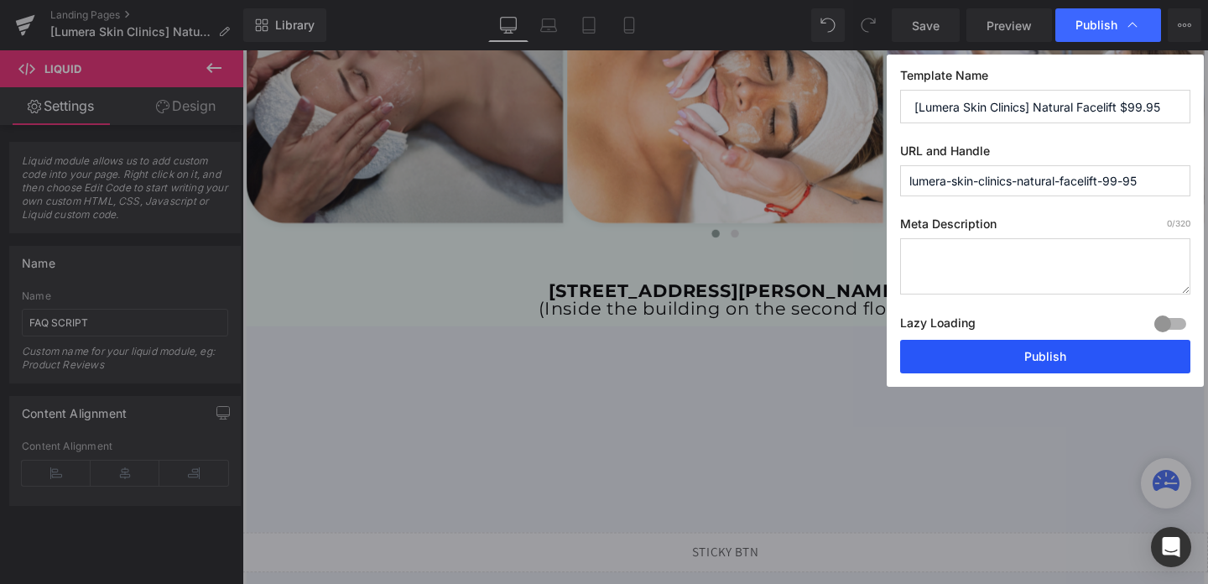
click at [985, 365] on button "Publish" at bounding box center [1045, 357] width 290 height 34
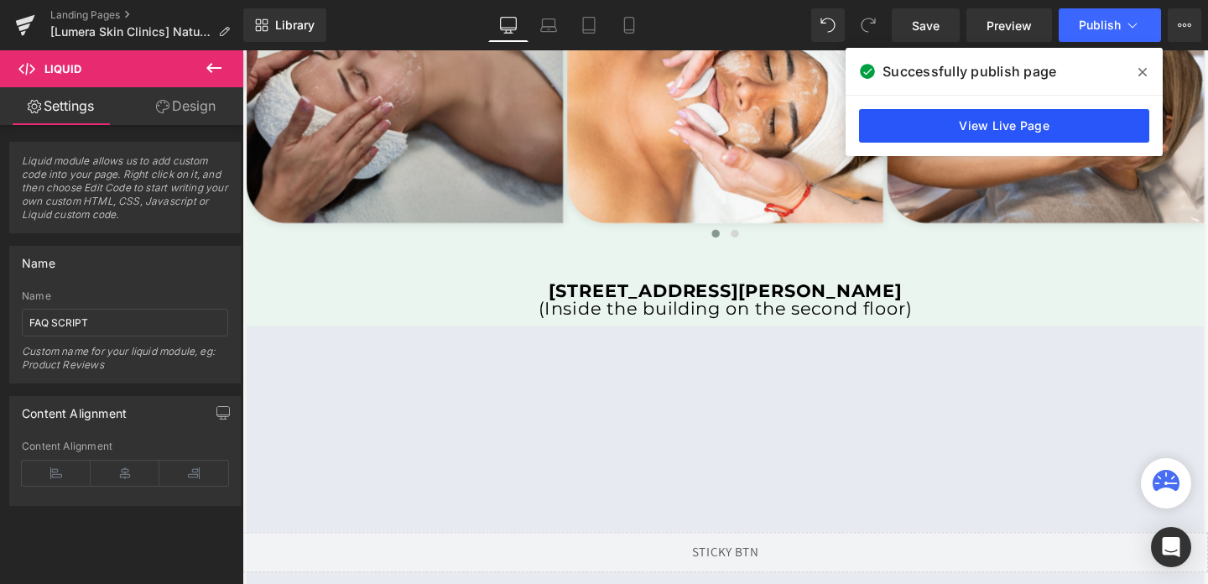
click at [986, 127] on link "View Live Page" at bounding box center [1004, 126] width 290 height 34
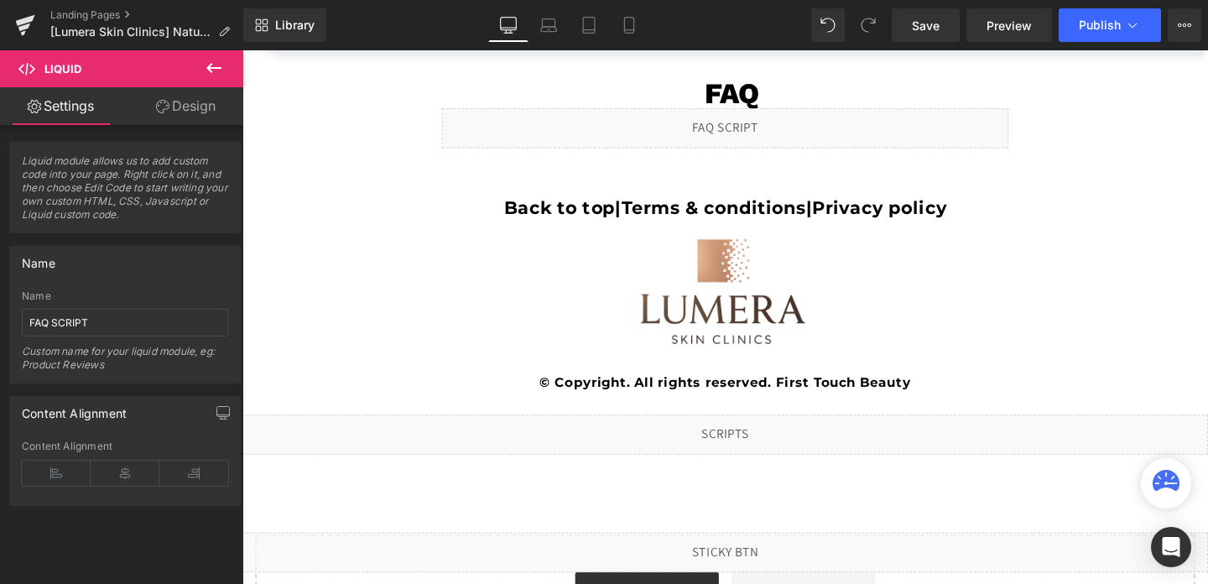
scroll to position [4142, 0]
